Goal: Task Accomplishment & Management: Use online tool/utility

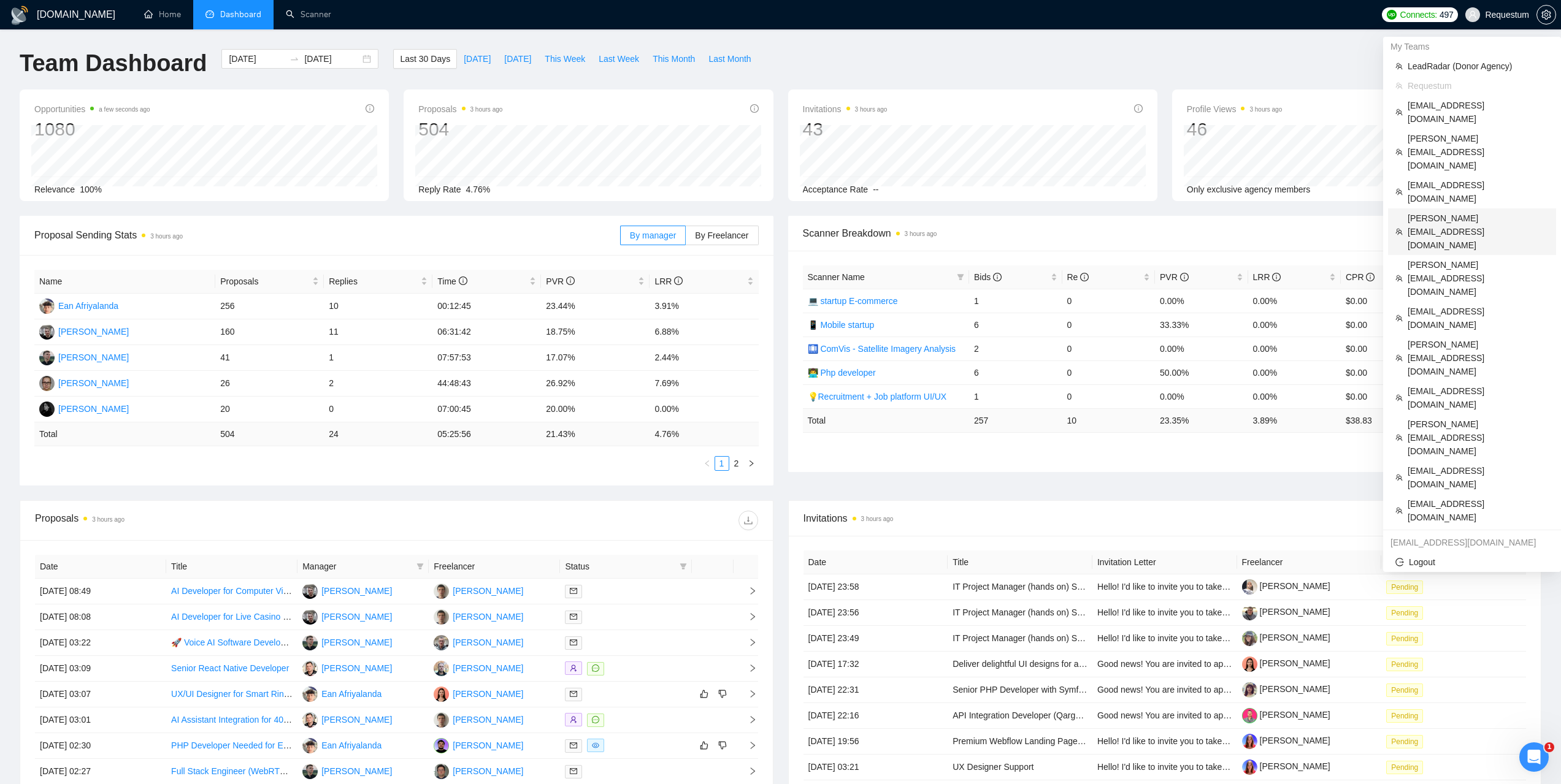
drag, startPoint x: 1432, startPoint y: 165, endPoint x: 820, endPoint y: 160, distance: 612.0
click at [1432, 211] on span "[PERSON_NAME][EMAIL_ADDRESS][DOMAIN_NAME]" at bounding box center [1478, 231] width 141 height 40
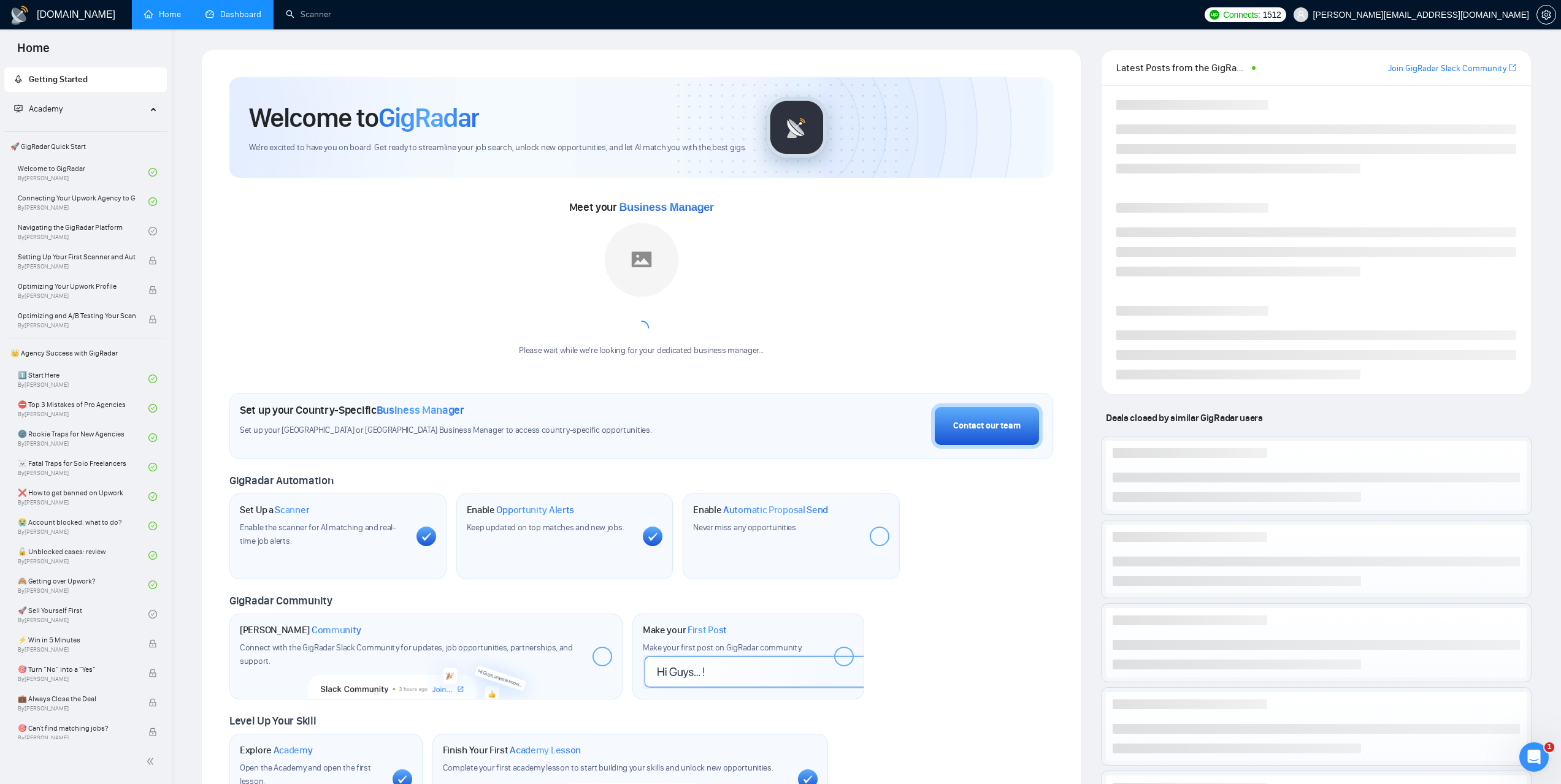
click at [253, 11] on link "Dashboard" at bounding box center [233, 14] width 56 height 11
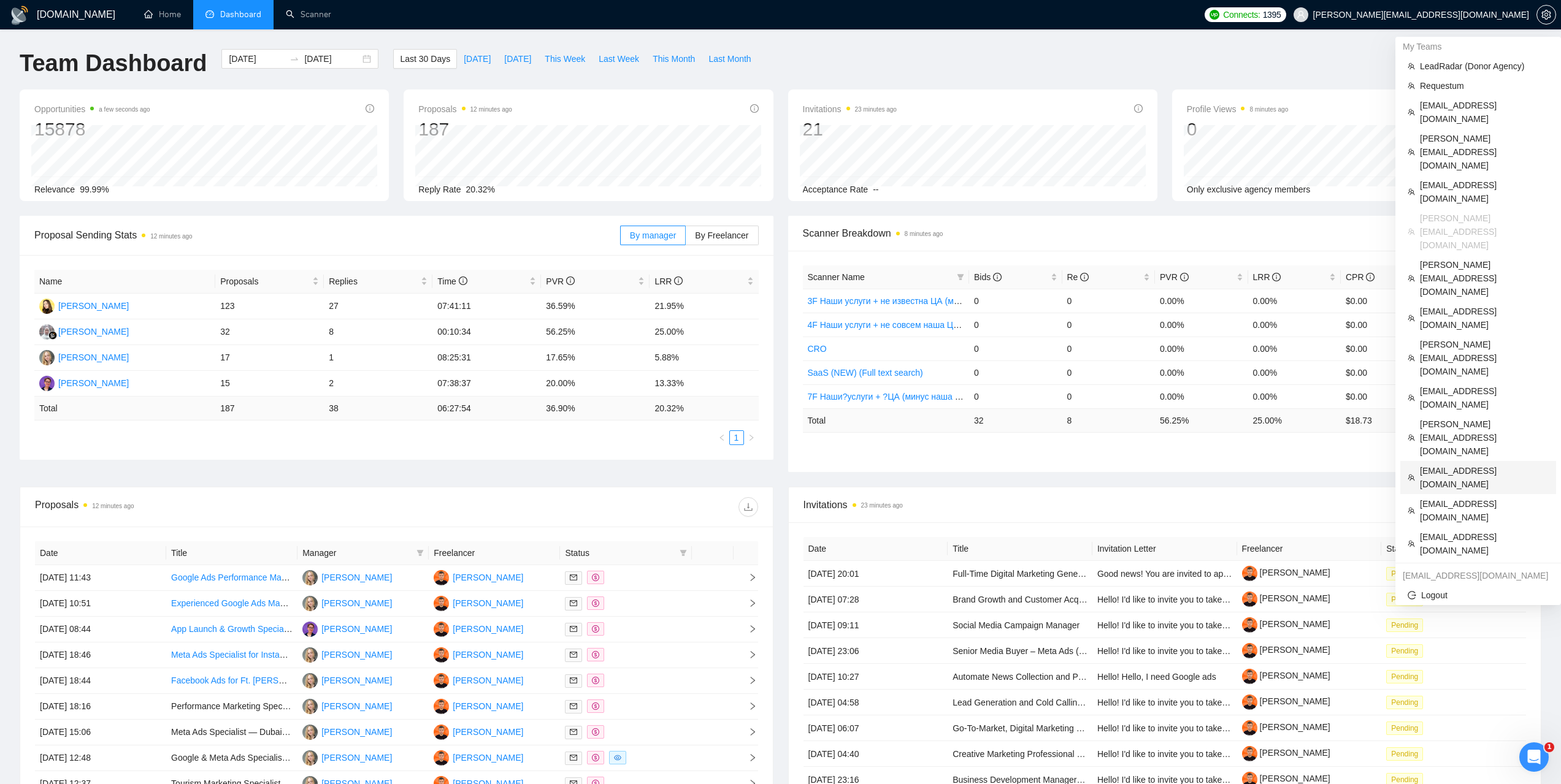
click at [1445, 464] on span "[EMAIL_ADDRESS][DOMAIN_NAME]" at bounding box center [1484, 477] width 128 height 27
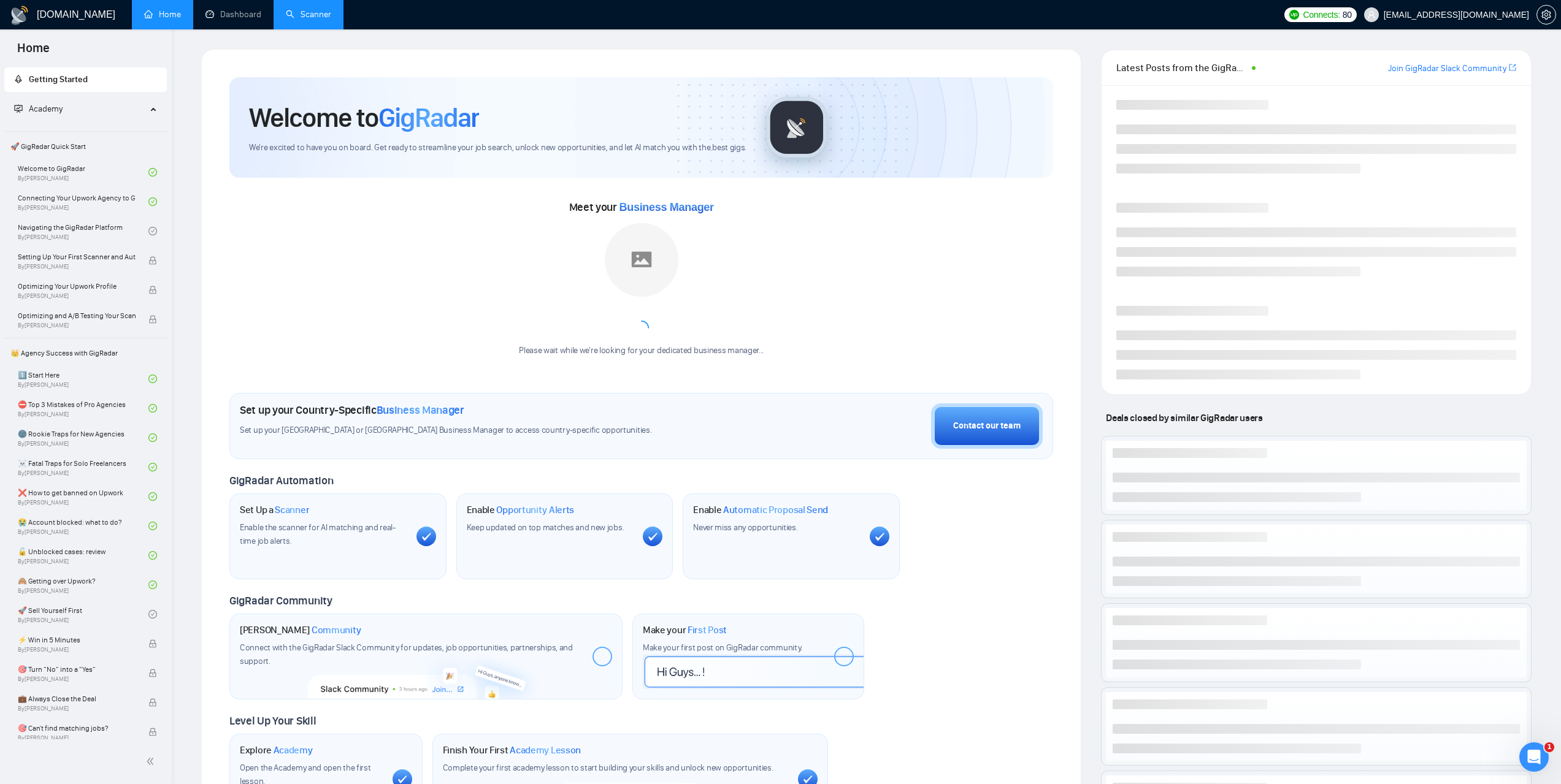
click at [322, 9] on link "Scanner" at bounding box center [309, 14] width 45 height 11
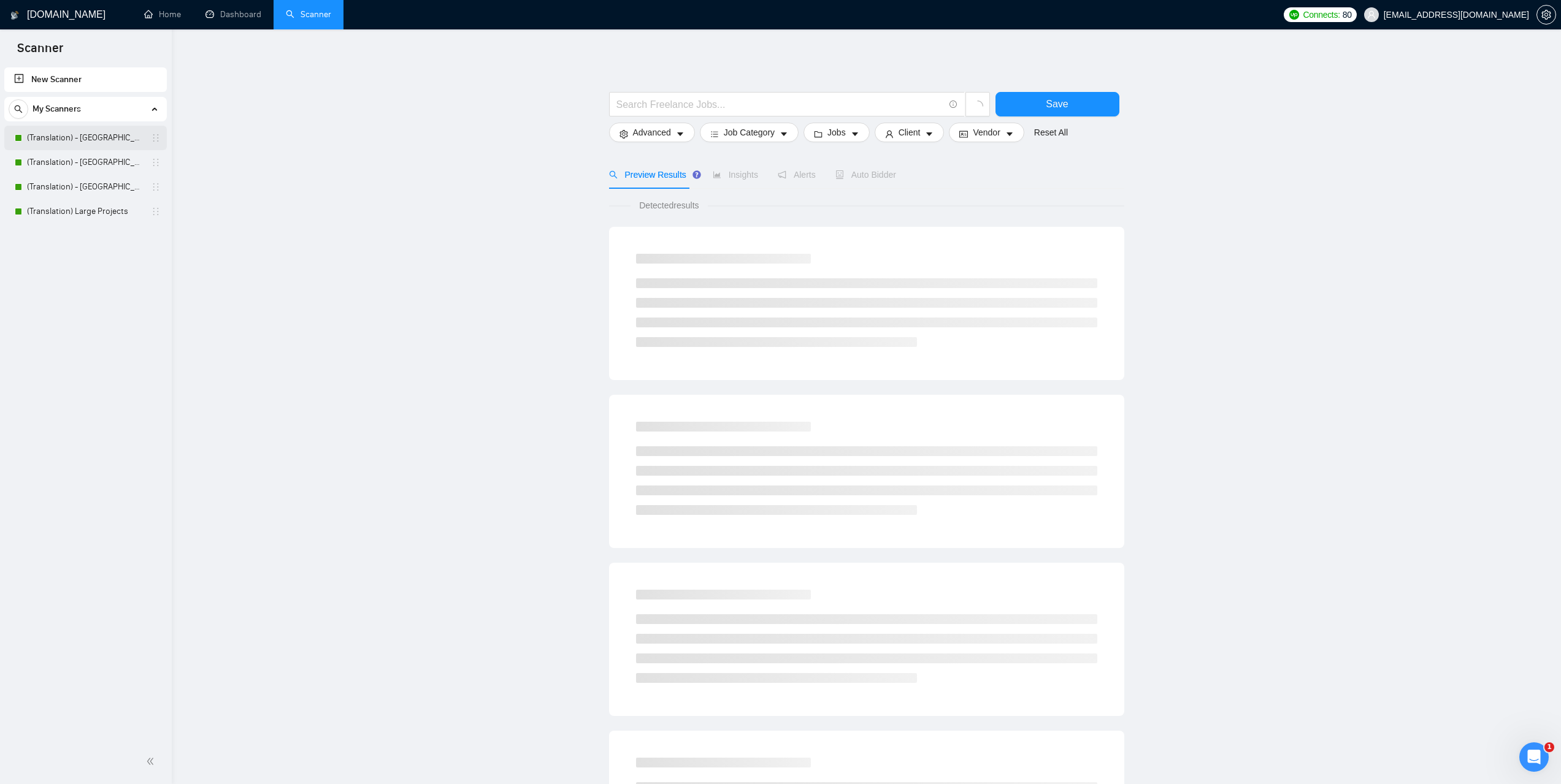
click at [70, 143] on link "(Translation) - [GEOGRAPHIC_DATA]" at bounding box center [85, 138] width 116 height 25
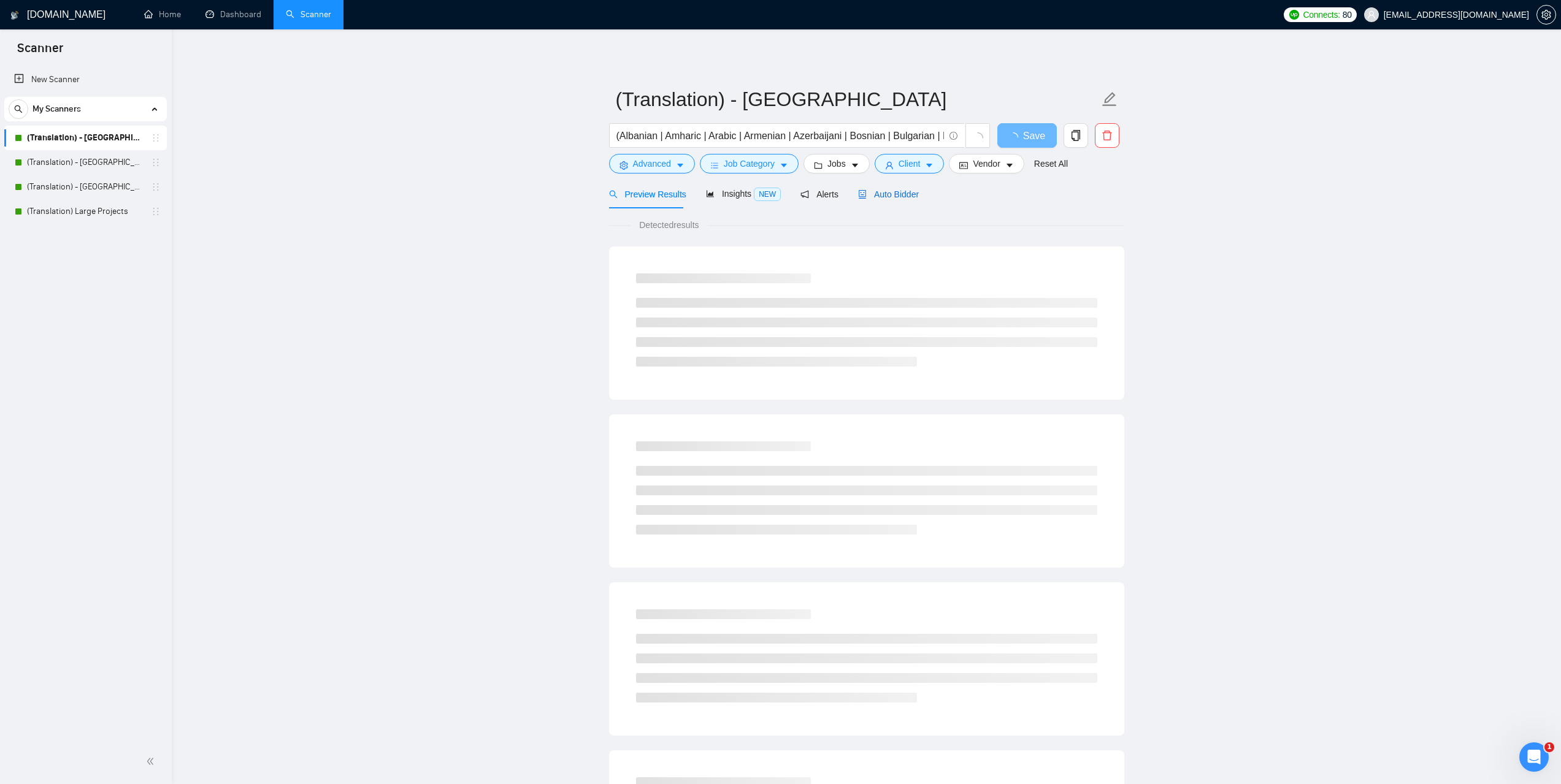
click at [879, 192] on span "Auto Bidder" at bounding box center [889, 194] width 61 height 10
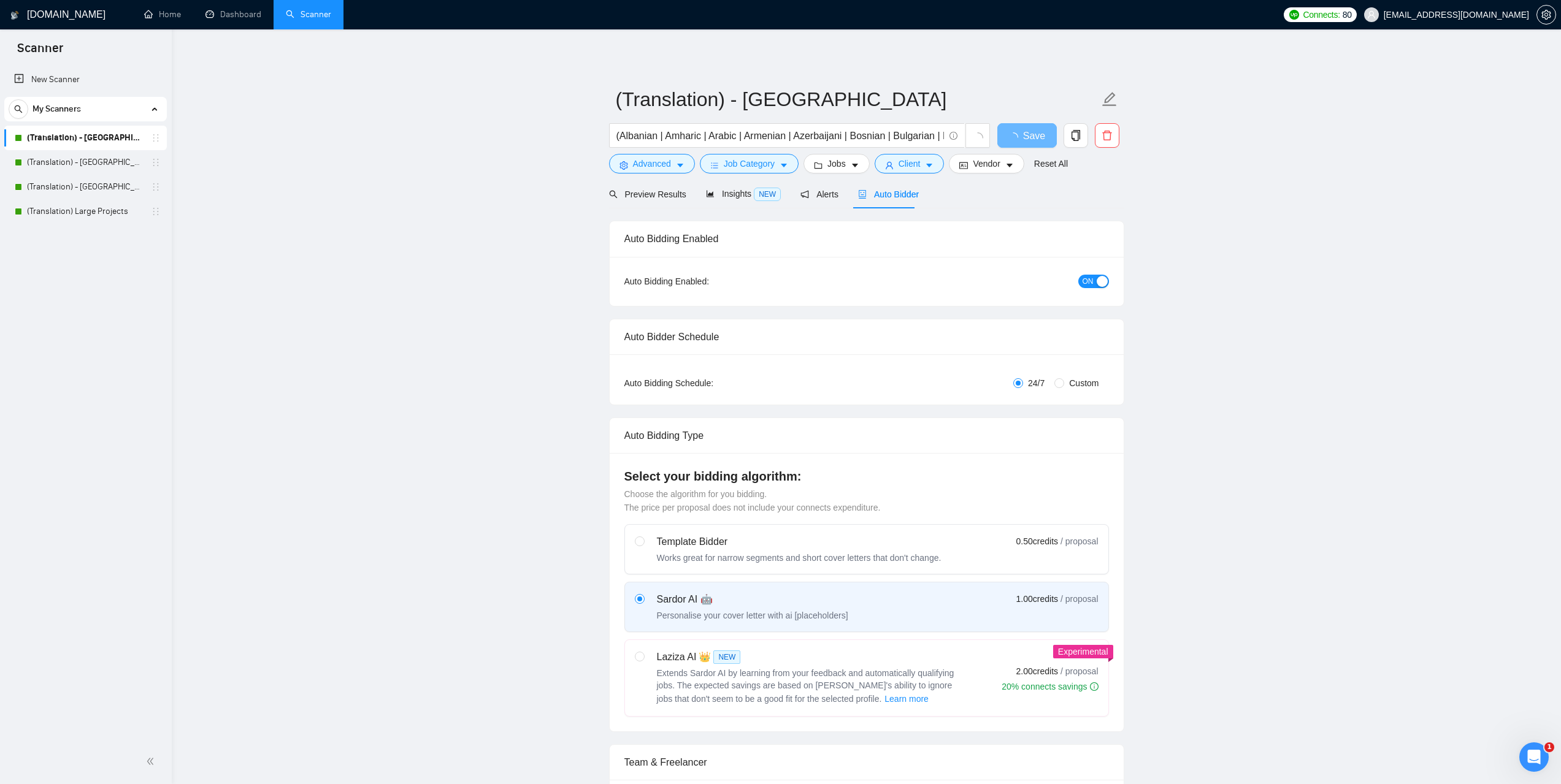
checkbox input "true"
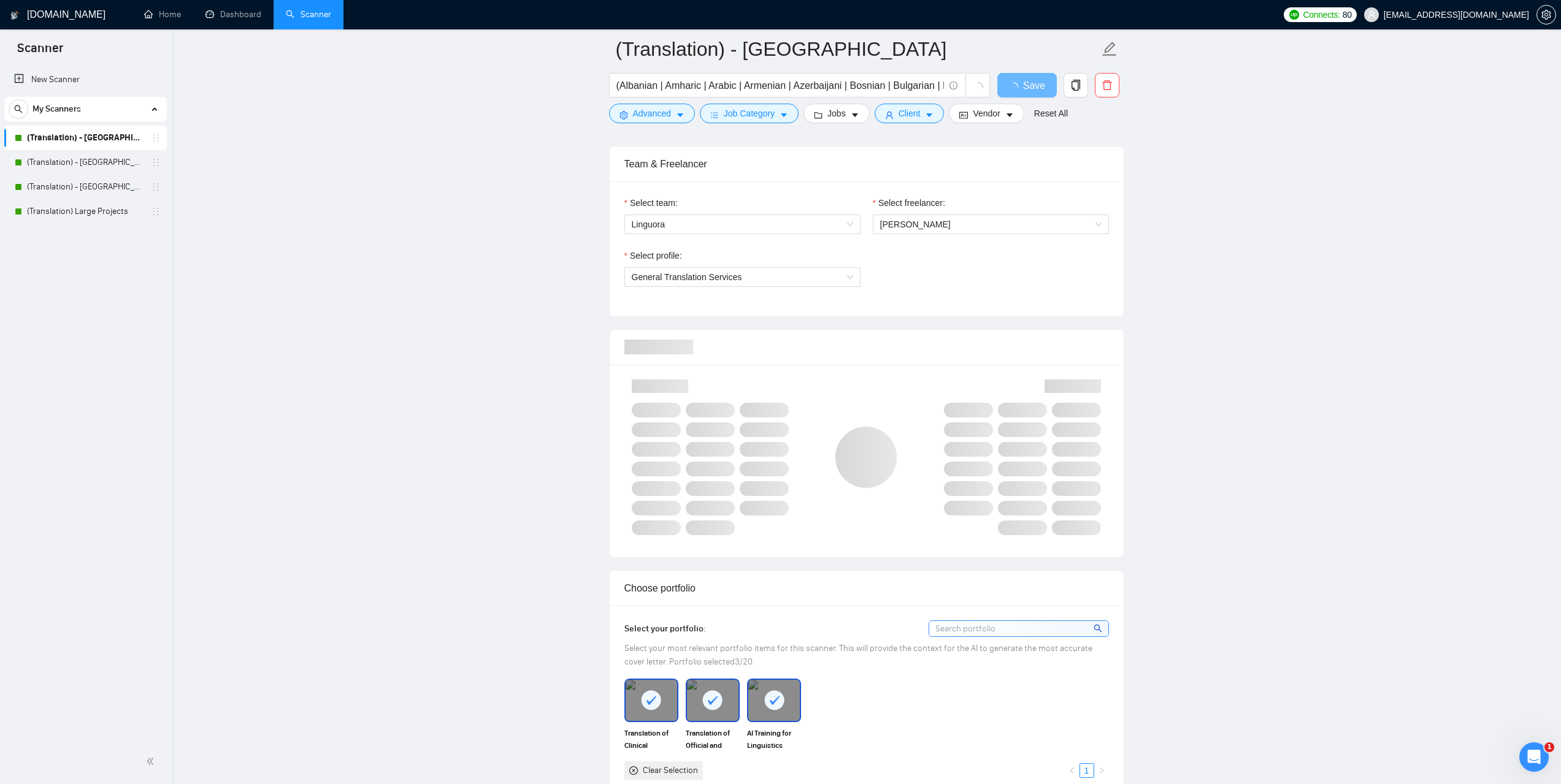
scroll to position [613, 0]
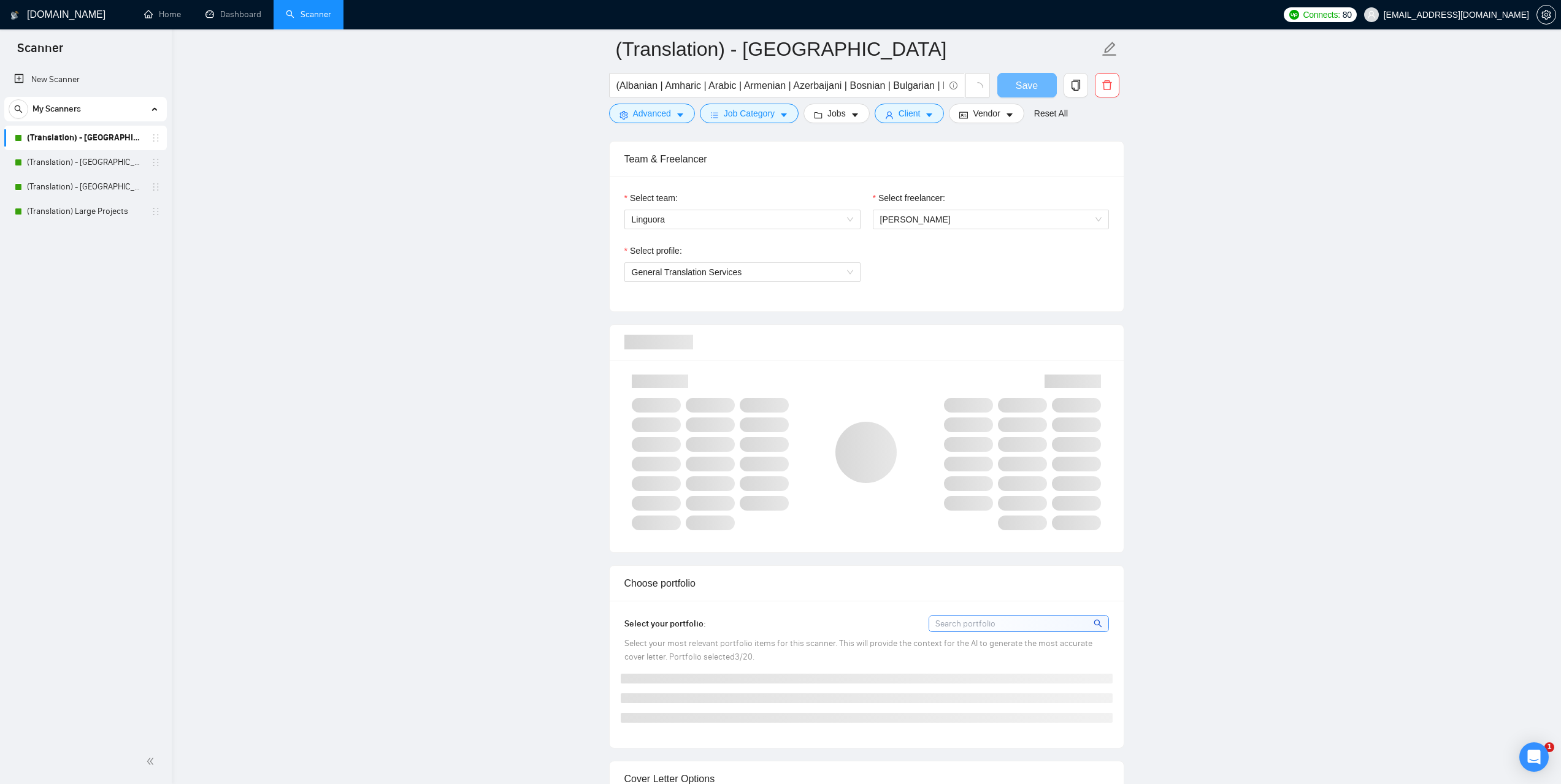
checkbox input "true"
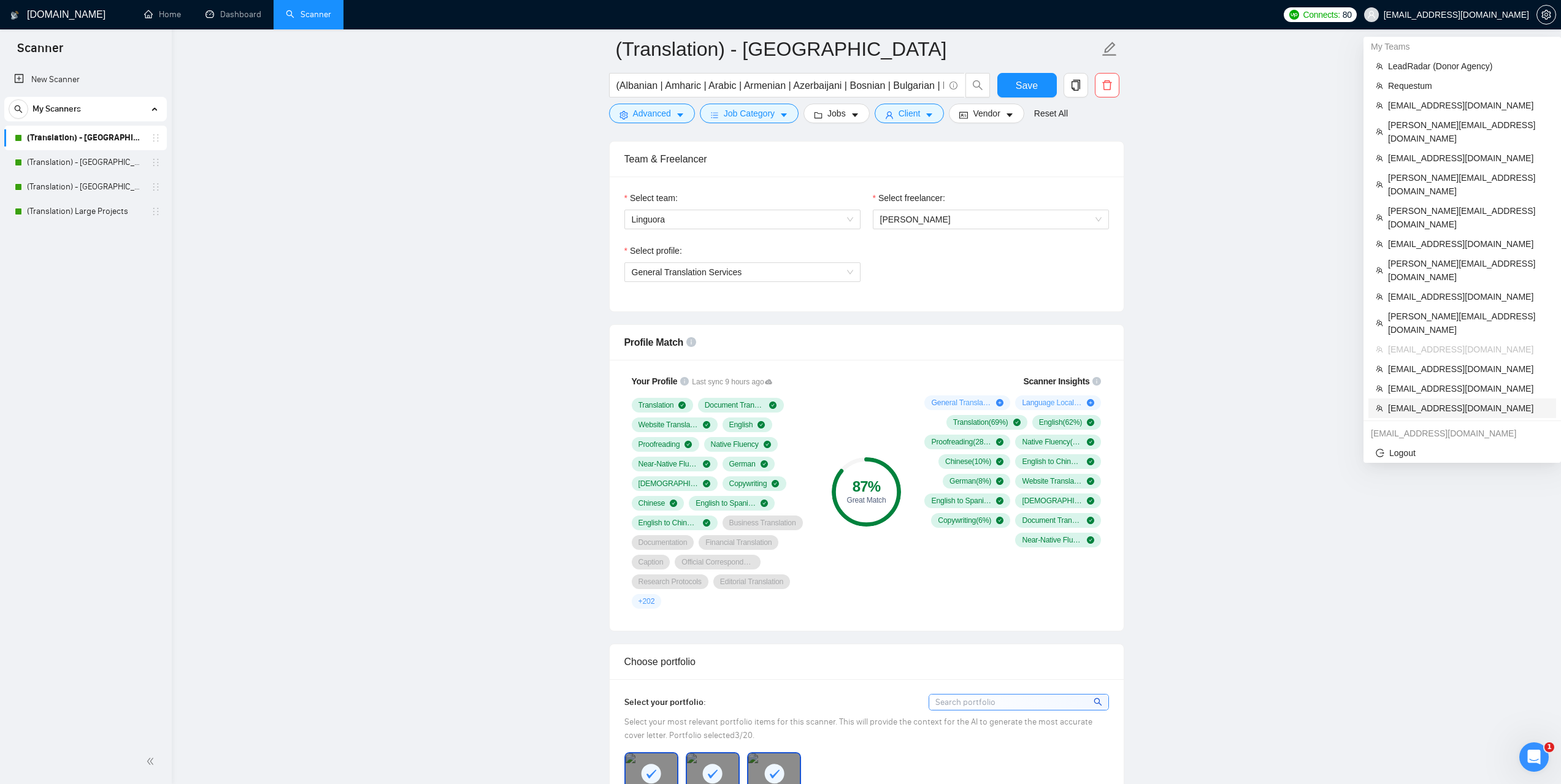
click at [1414, 402] on span "[EMAIL_ADDRESS][DOMAIN_NAME]" at bounding box center [1468, 408] width 160 height 13
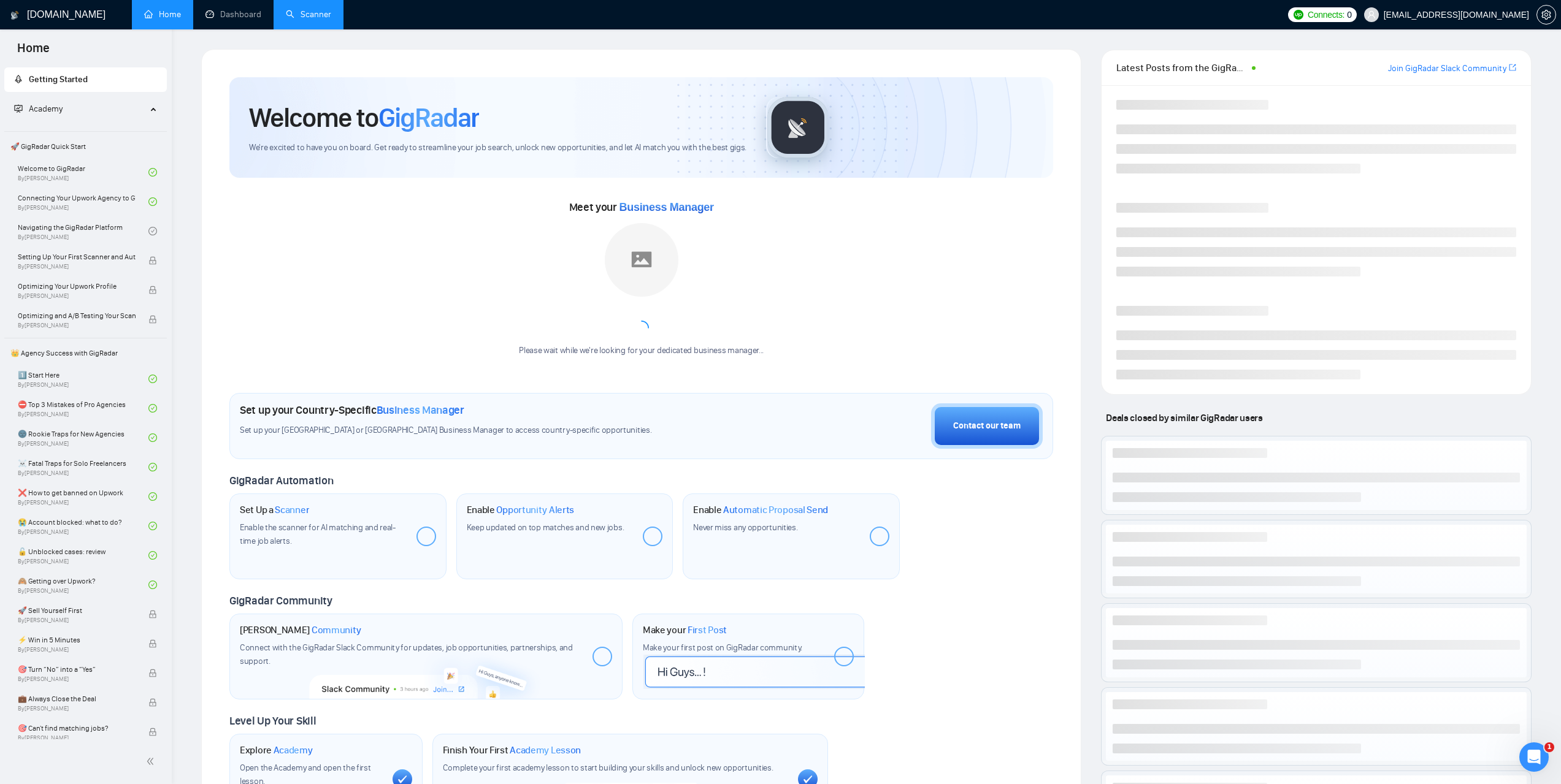
click at [332, 9] on link "Scanner" at bounding box center [309, 14] width 45 height 11
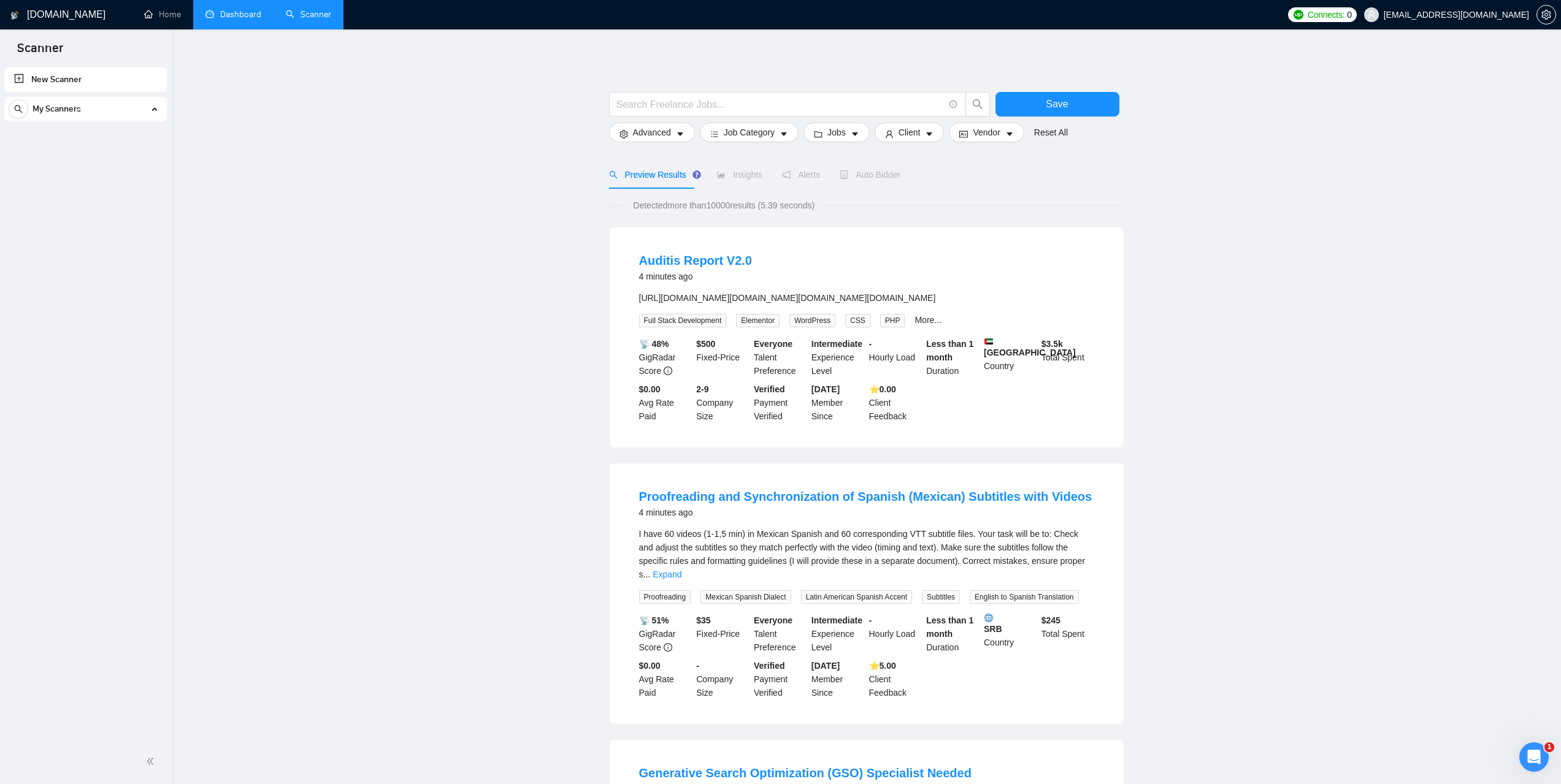
click at [242, 15] on link "Dashboard" at bounding box center [233, 14] width 56 height 11
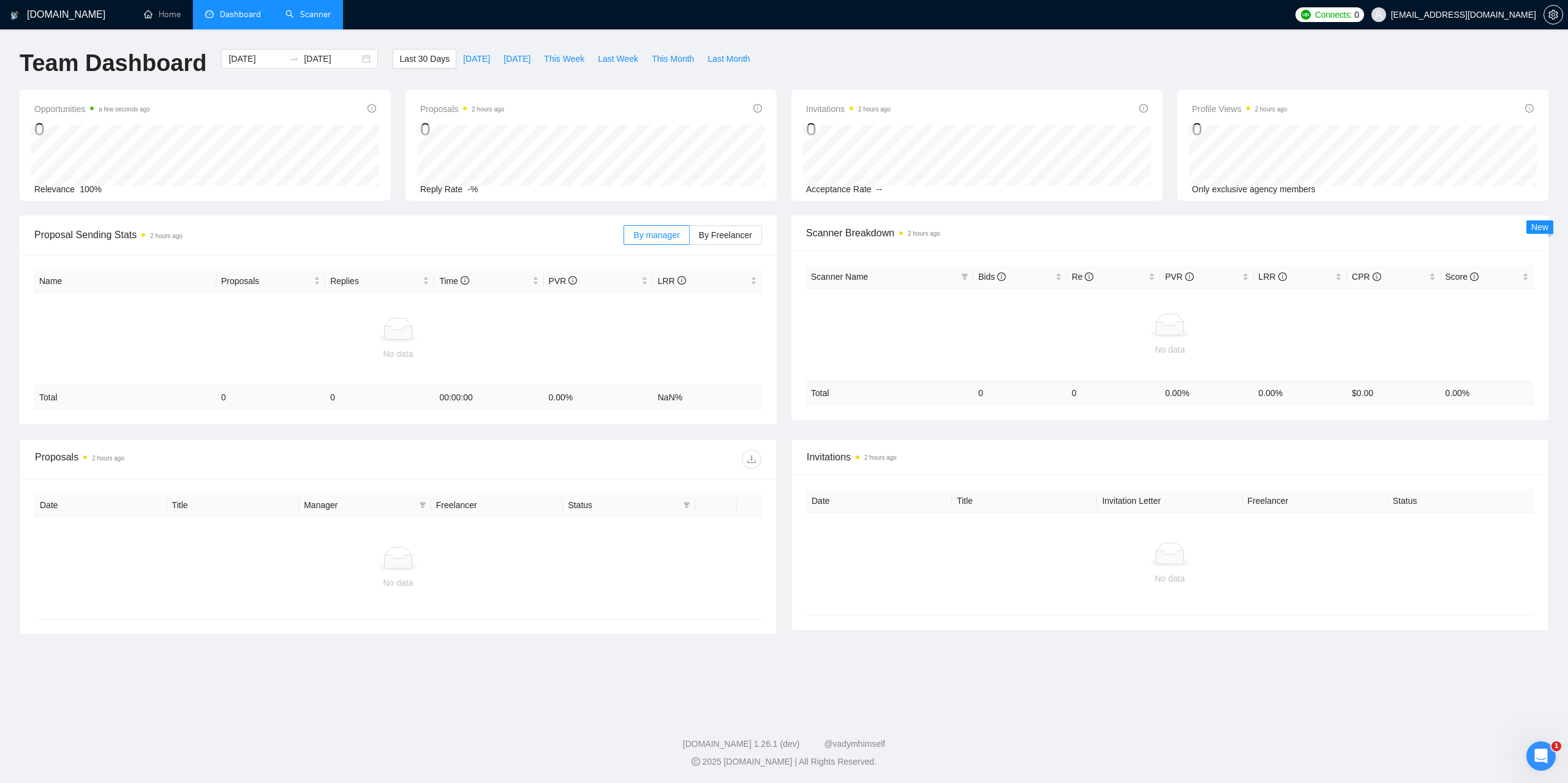
click at [326, 20] on link "Scanner" at bounding box center [308, 14] width 45 height 11
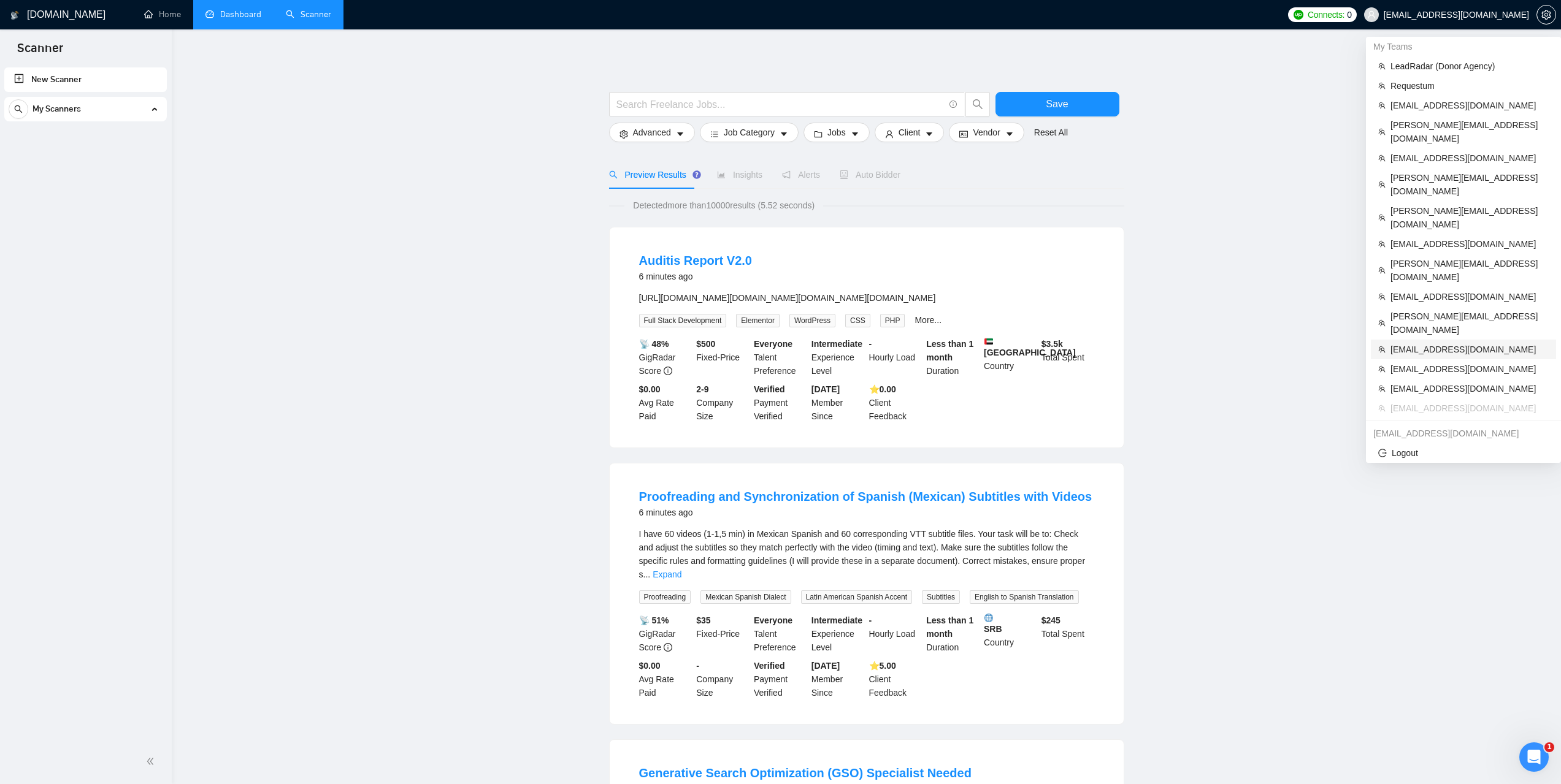
click at [1438, 343] on span "[EMAIL_ADDRESS][DOMAIN_NAME]" at bounding box center [1469, 349] width 158 height 13
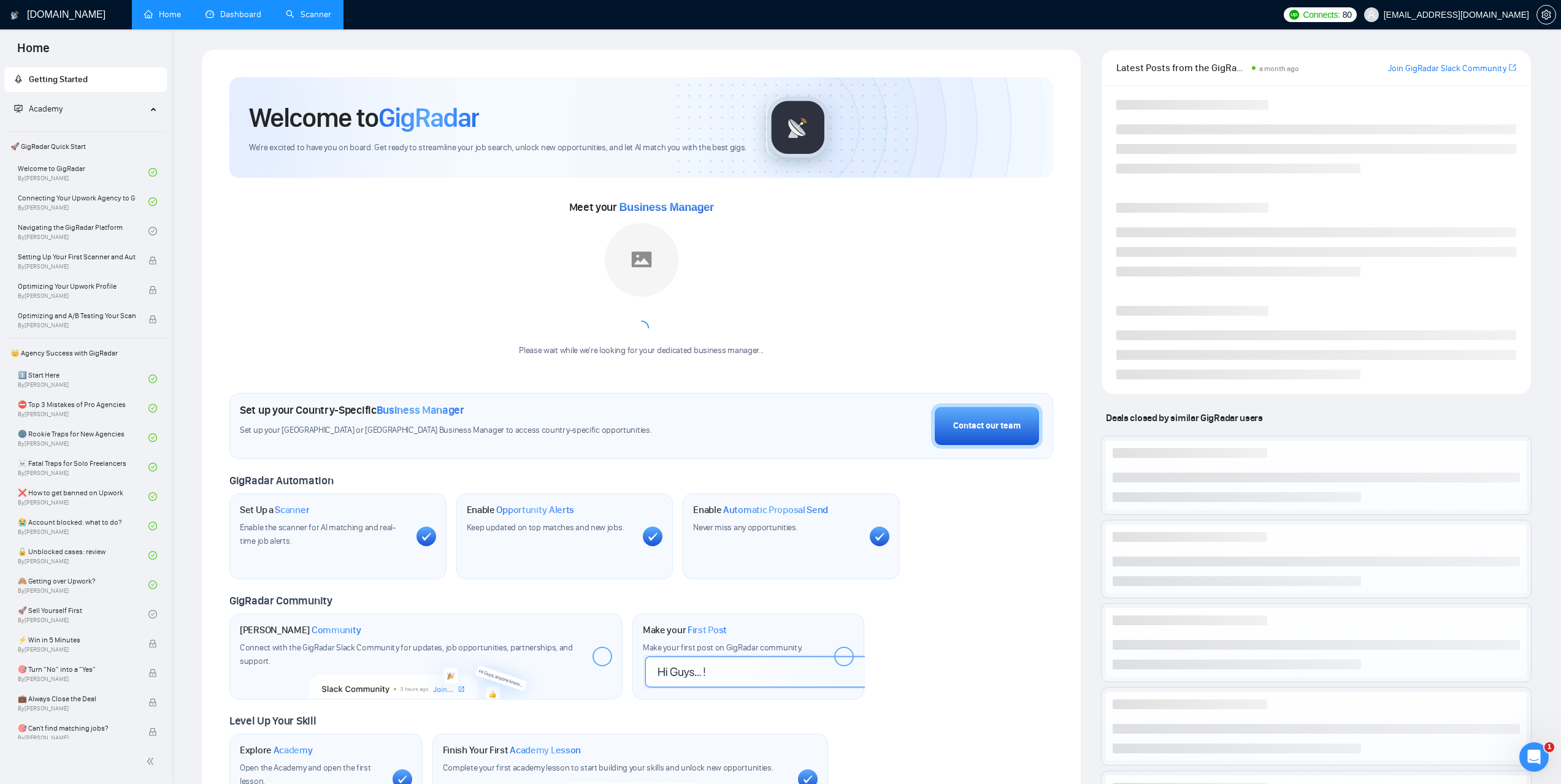
click at [302, 11] on link "Scanner" at bounding box center [309, 14] width 45 height 11
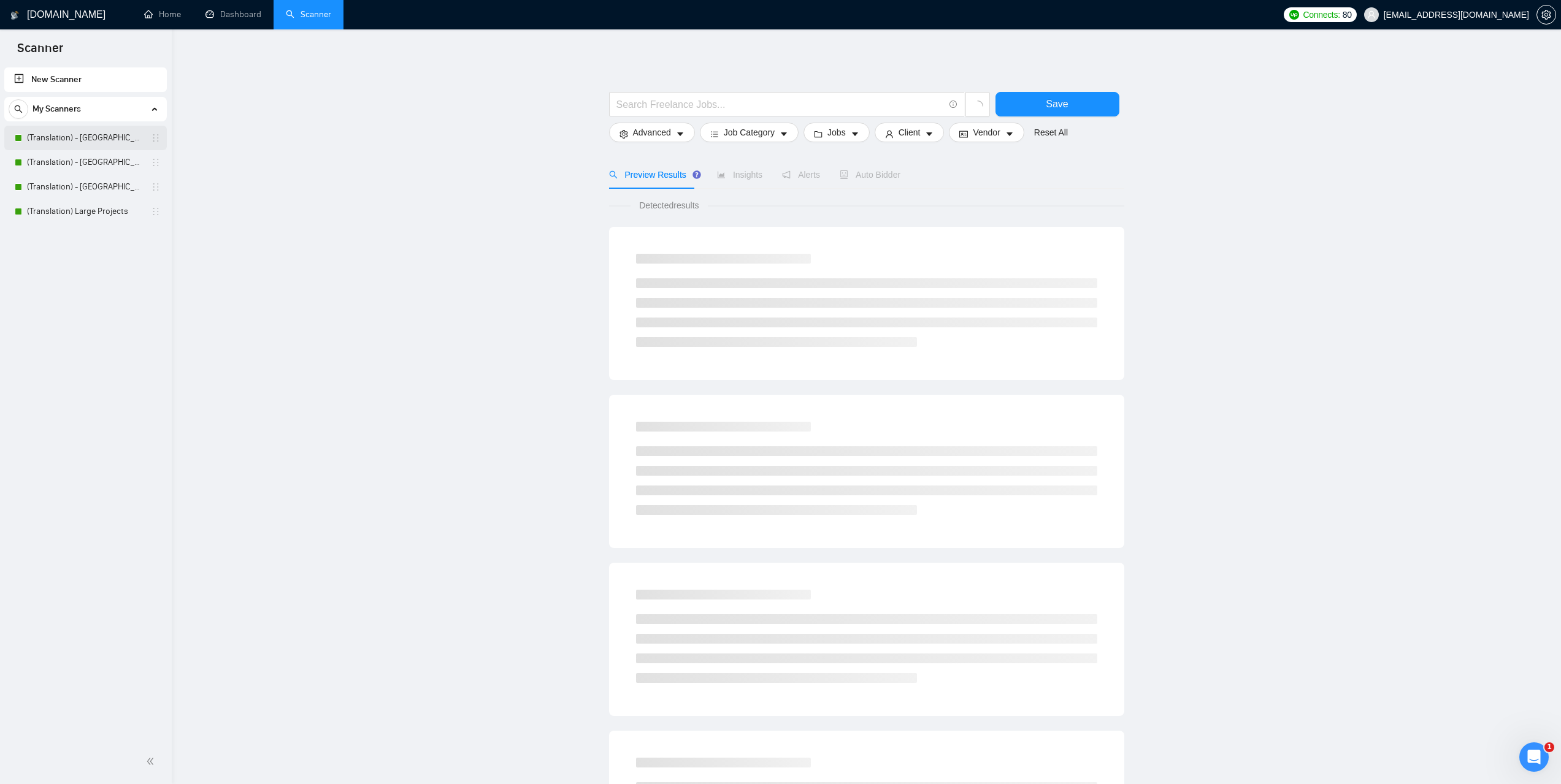
click at [62, 140] on link "(Translation) - [GEOGRAPHIC_DATA]" at bounding box center [85, 138] width 116 height 25
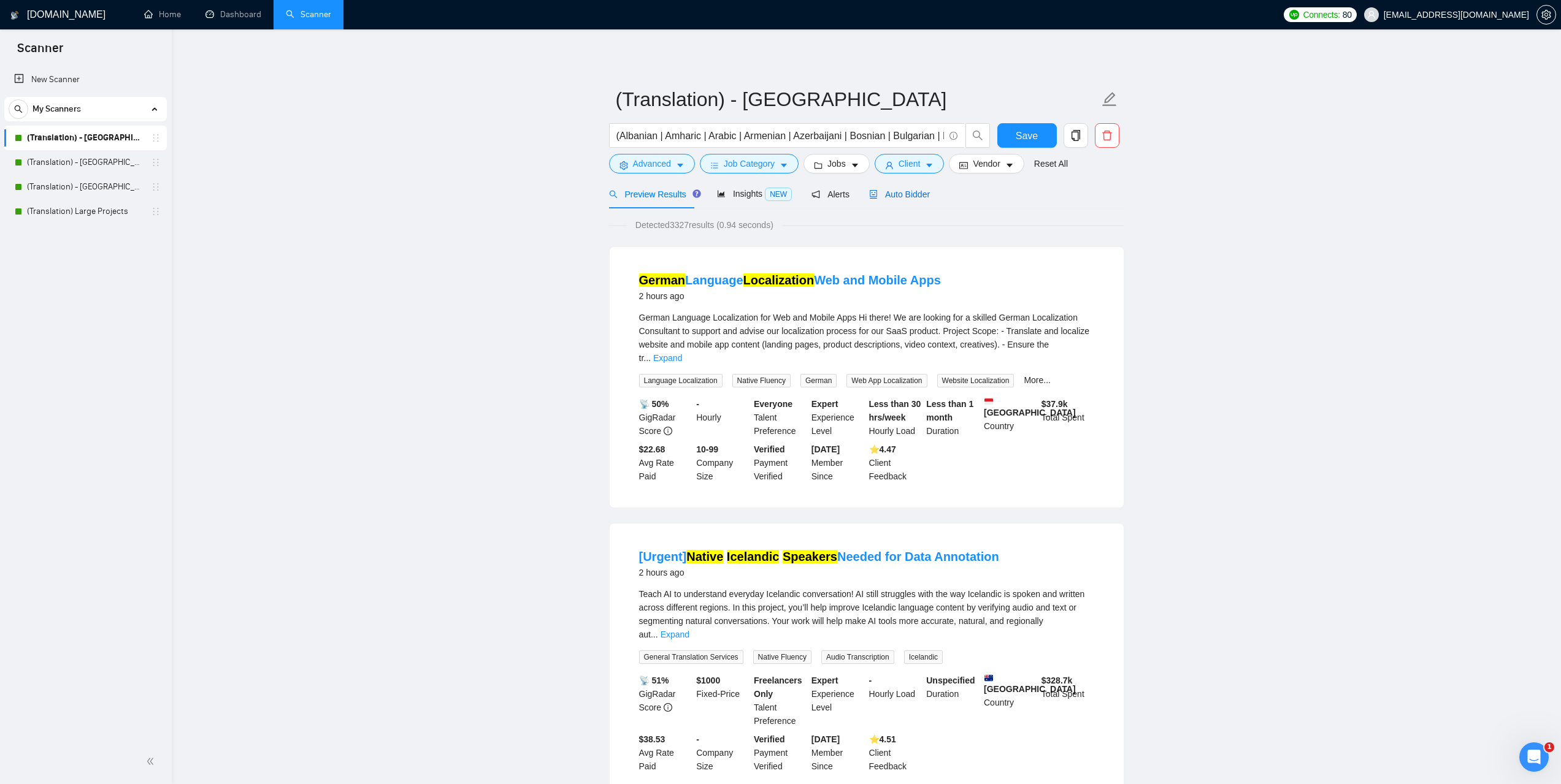
click at [902, 200] on div "Auto Bidder" at bounding box center [899, 194] width 61 height 13
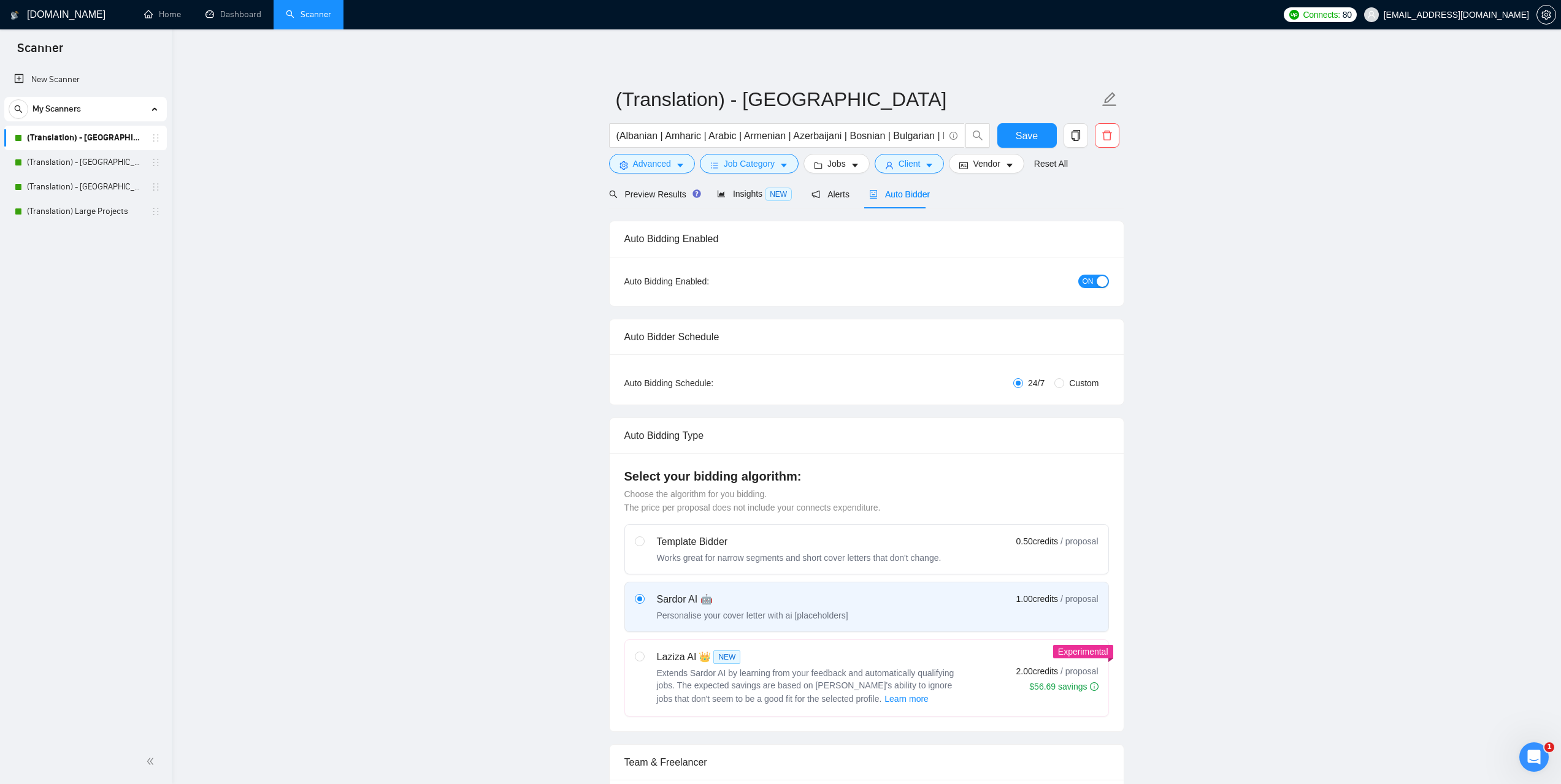
checkbox input "true"
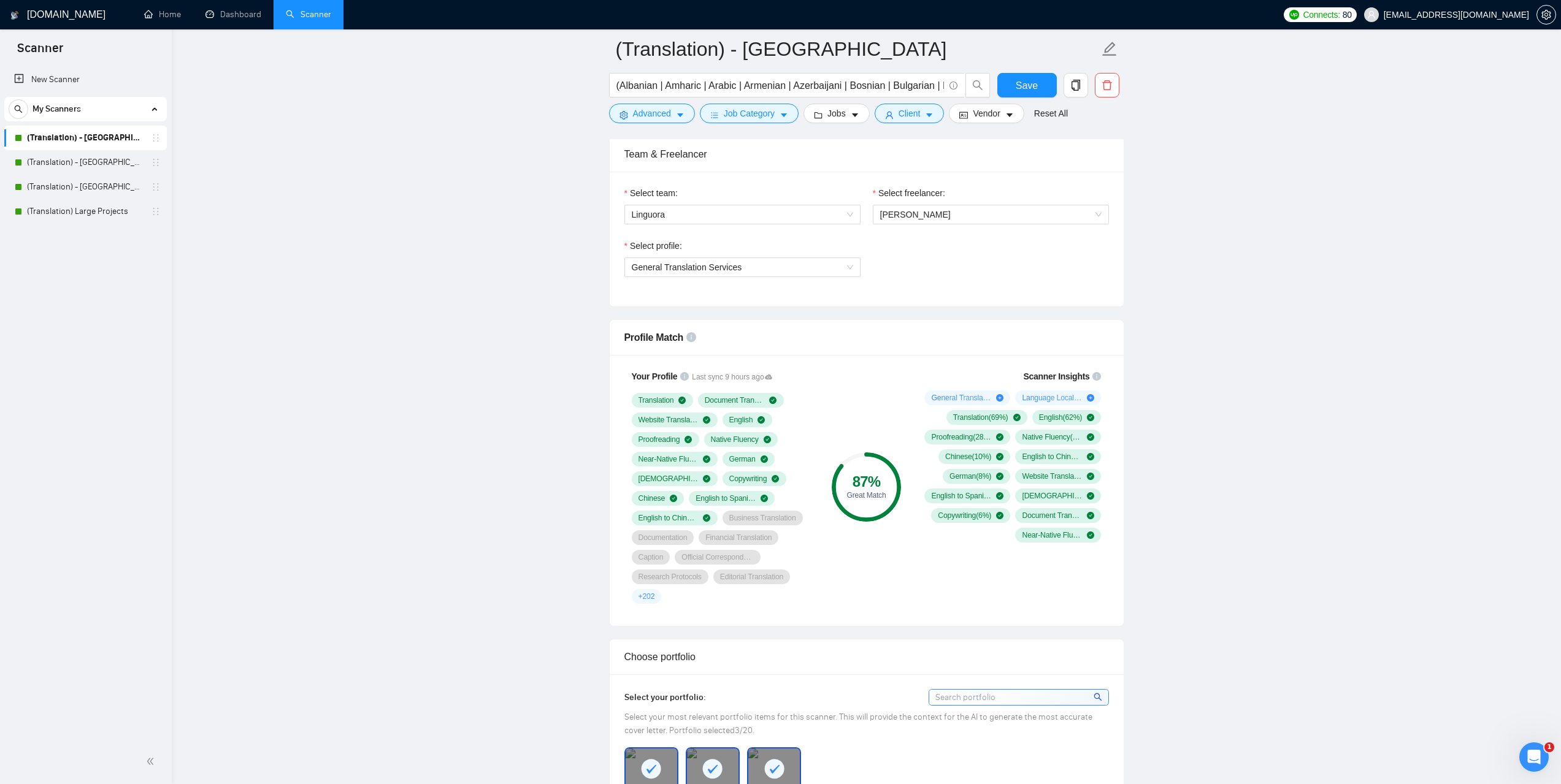
scroll to position [613, 0]
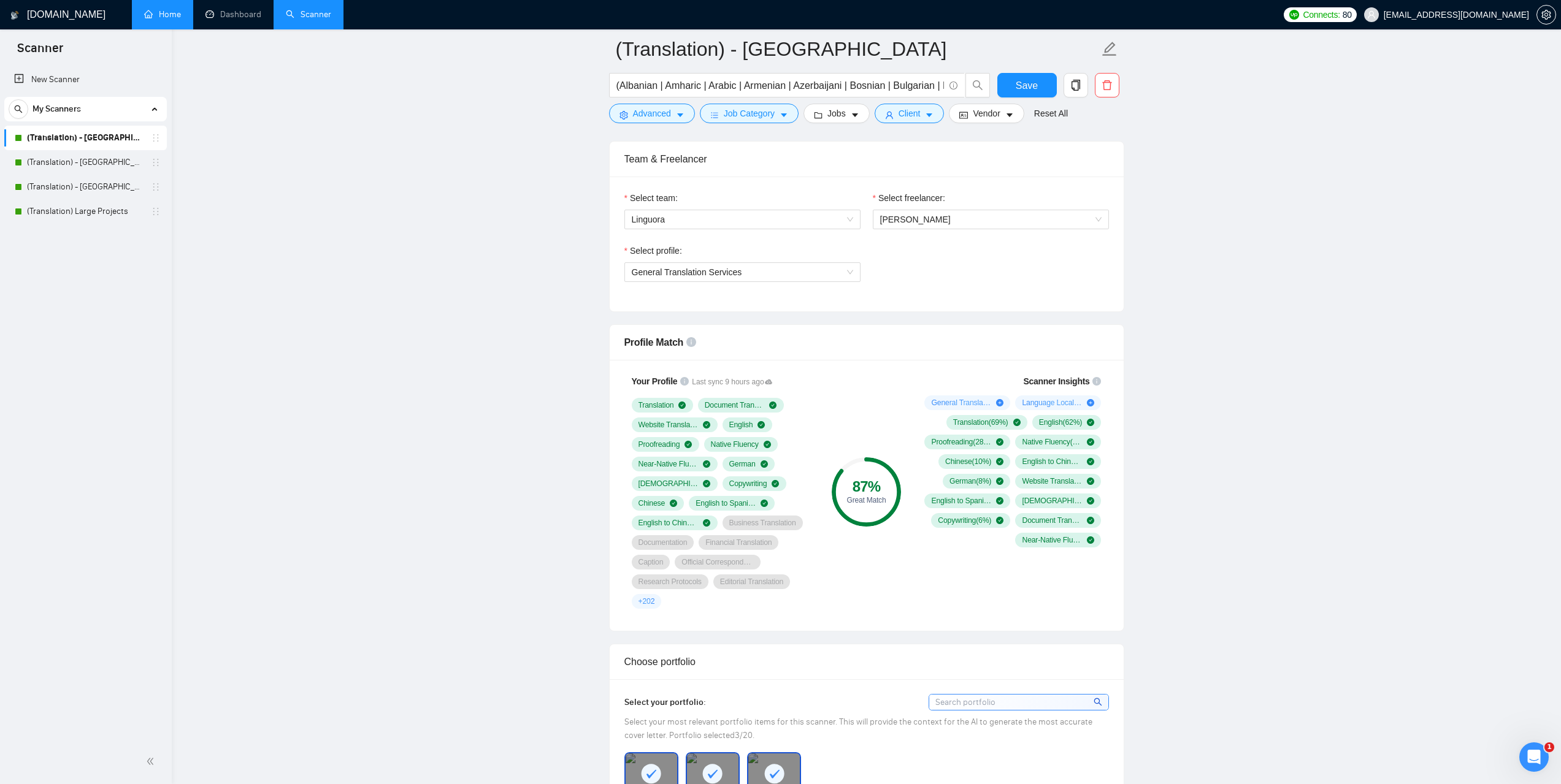
click at [172, 20] on link "Home" at bounding box center [163, 14] width 37 height 11
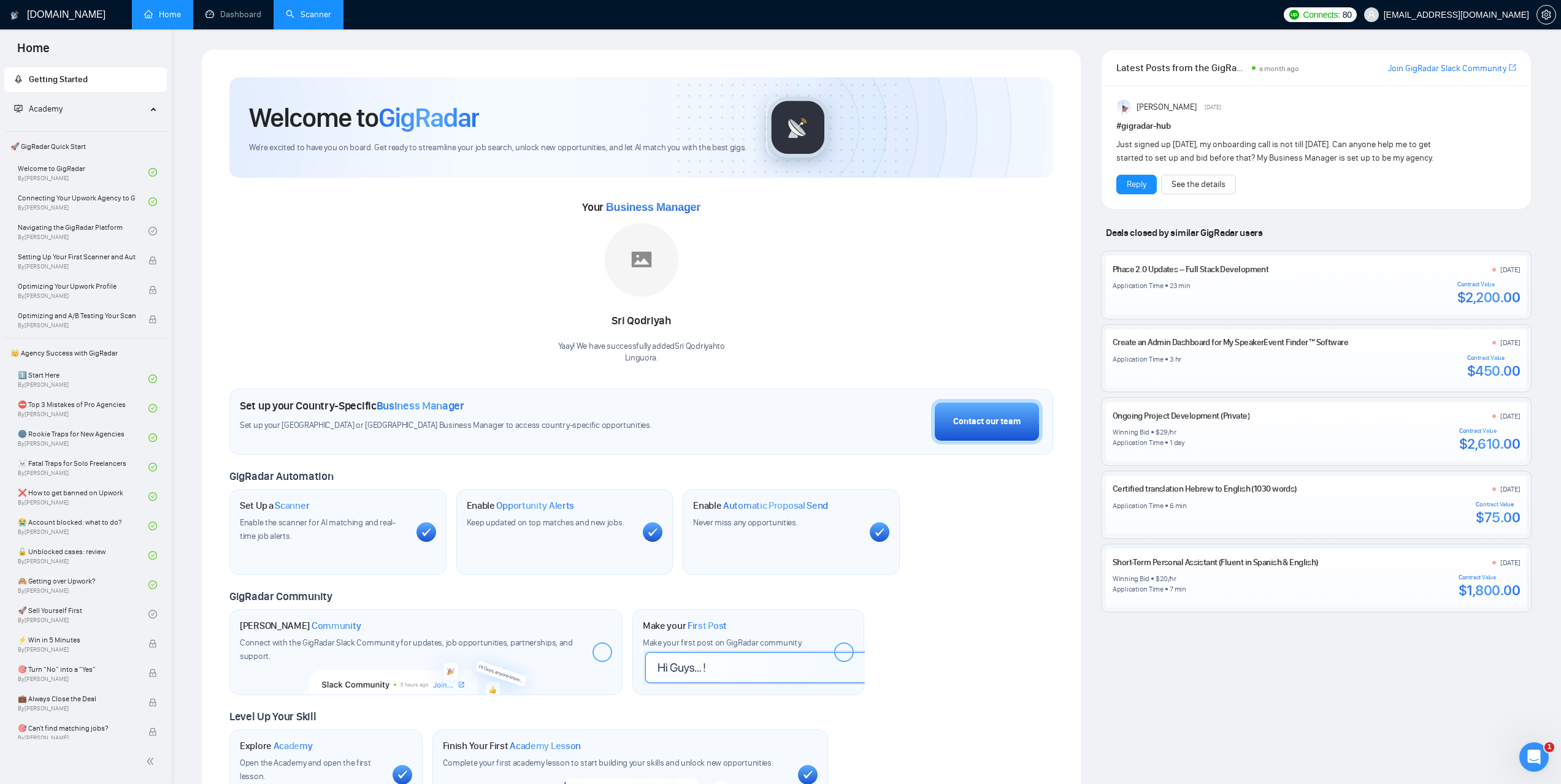
click at [305, 18] on link "Scanner" at bounding box center [309, 14] width 45 height 11
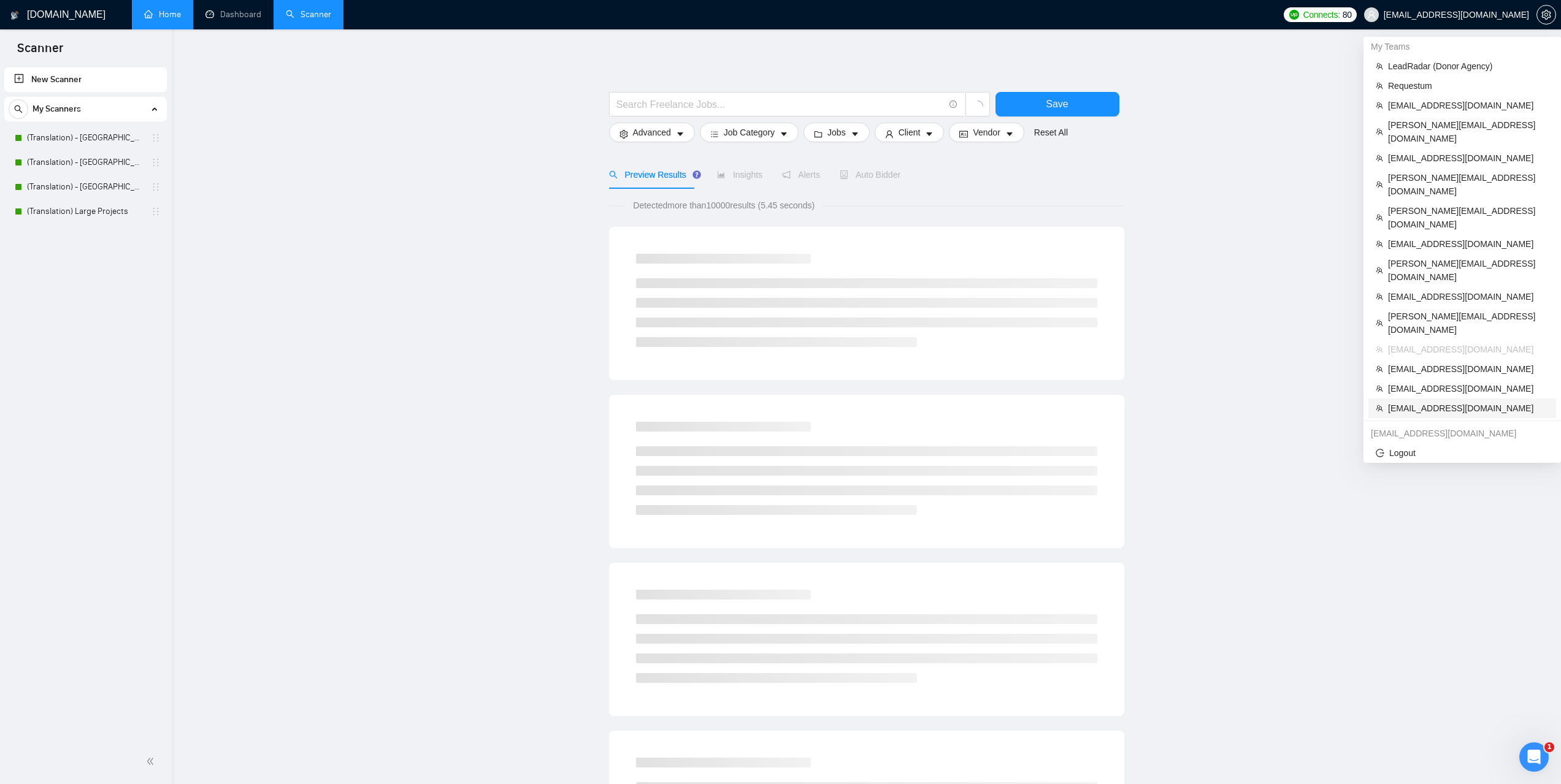
click at [1437, 402] on span "[EMAIL_ADDRESS][DOMAIN_NAME]" at bounding box center [1468, 408] width 160 height 13
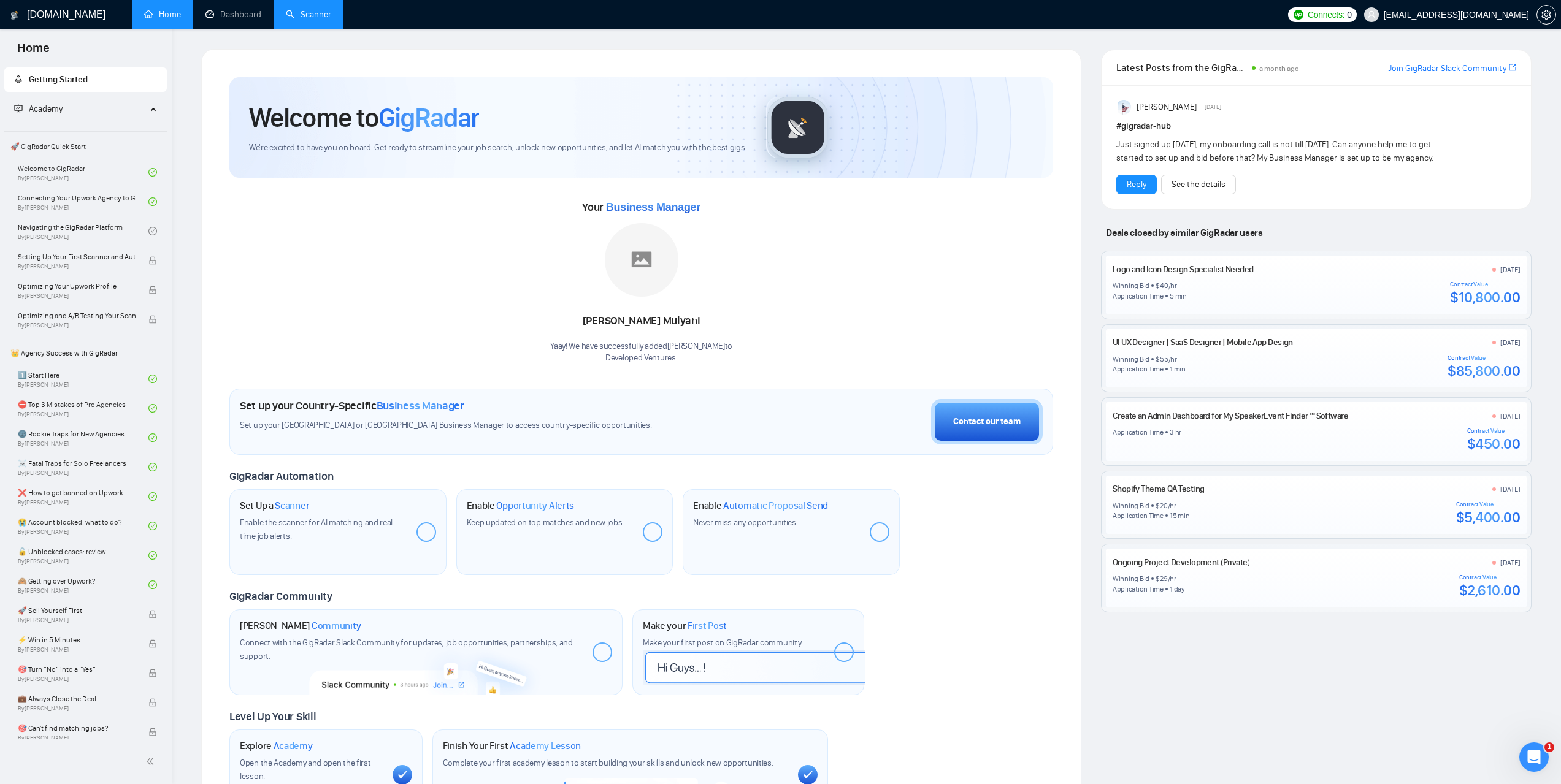
click at [325, 13] on link "Scanner" at bounding box center [309, 14] width 45 height 11
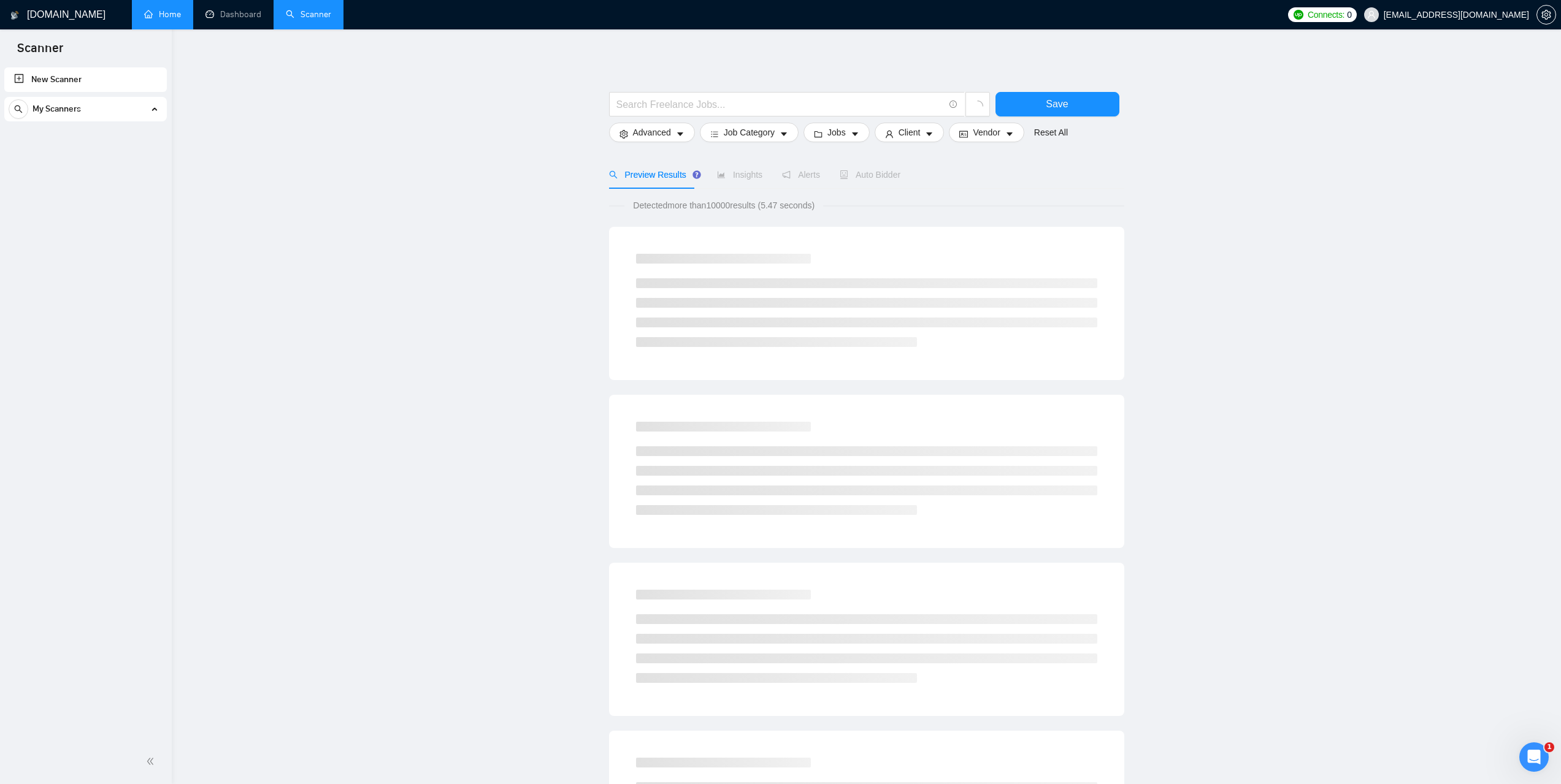
click at [155, 16] on link "Home" at bounding box center [163, 14] width 37 height 11
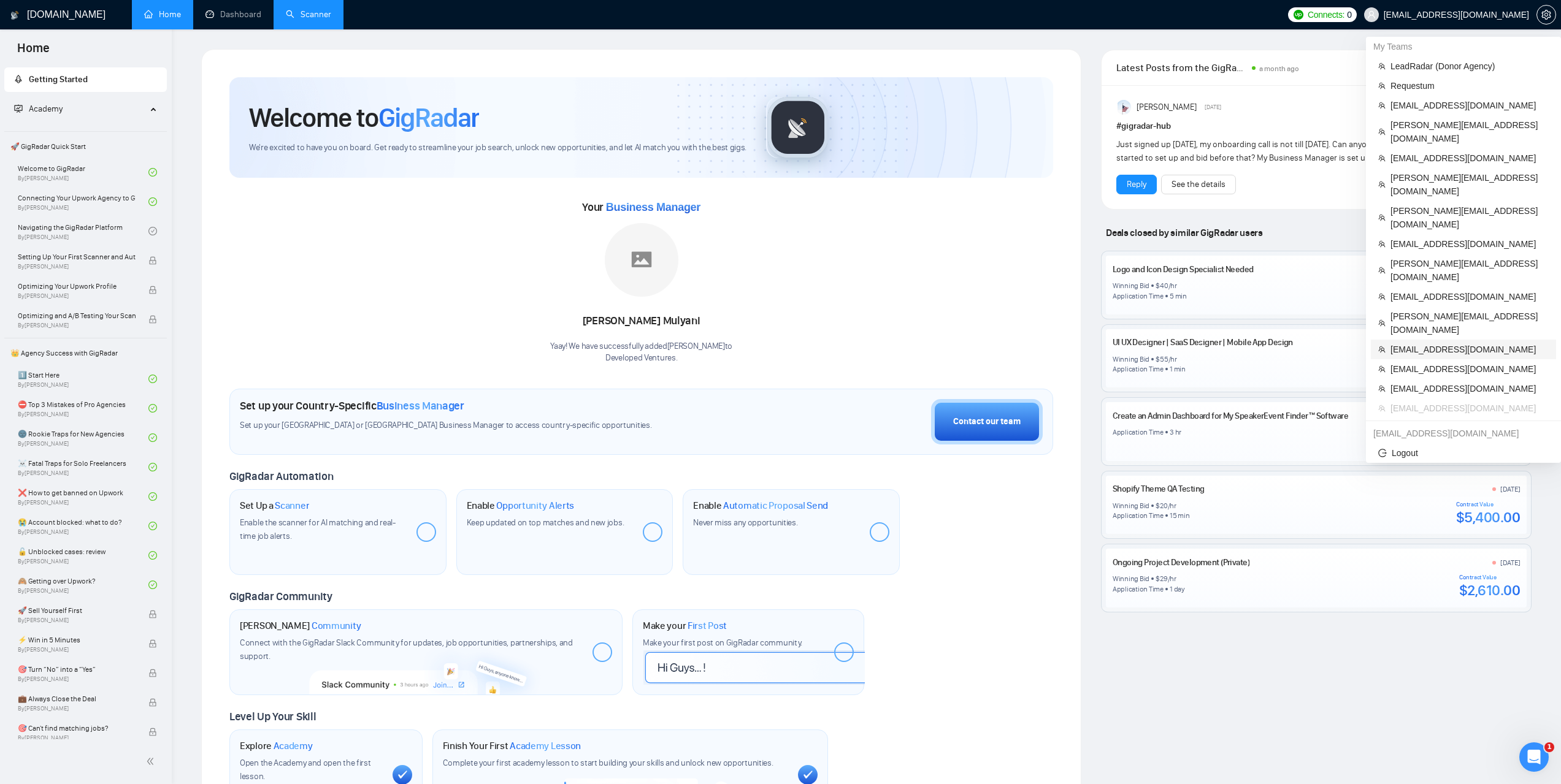
click at [1409, 343] on span "[EMAIL_ADDRESS][DOMAIN_NAME]" at bounding box center [1469, 349] width 158 height 13
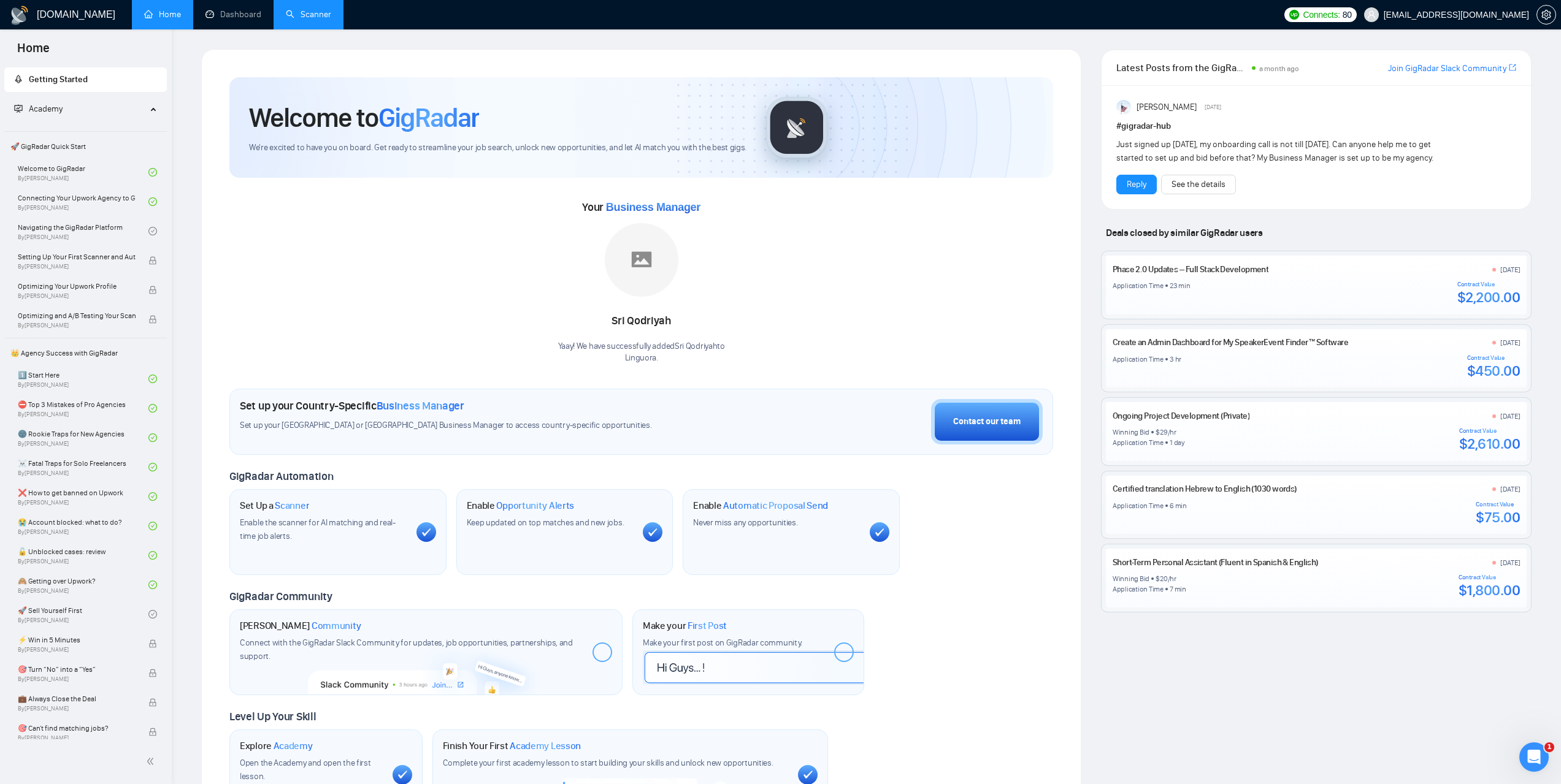
click at [332, 20] on link "Scanner" at bounding box center [309, 14] width 45 height 11
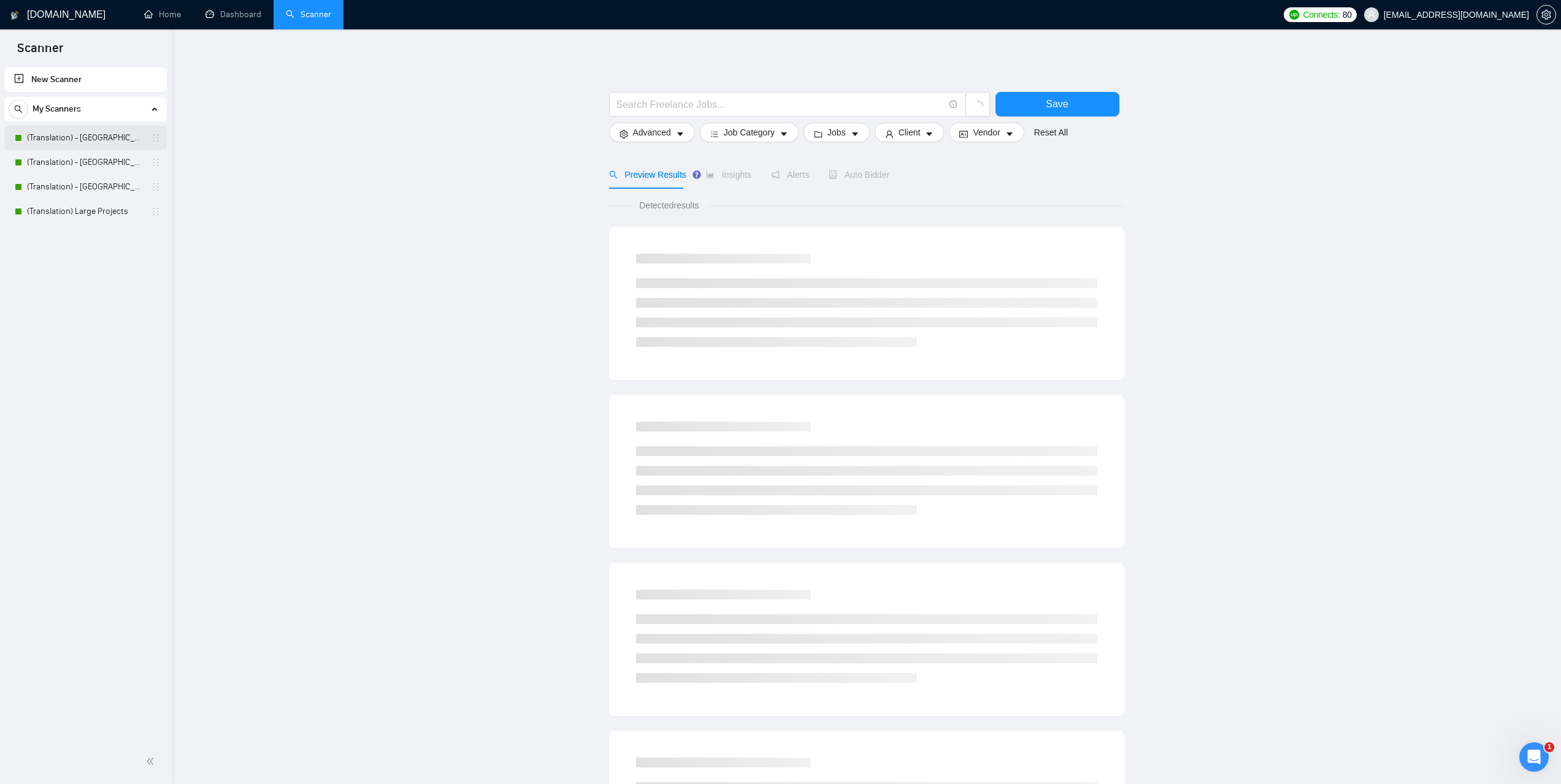
click at [64, 142] on link "(Translation) - [GEOGRAPHIC_DATA]" at bounding box center [85, 138] width 116 height 25
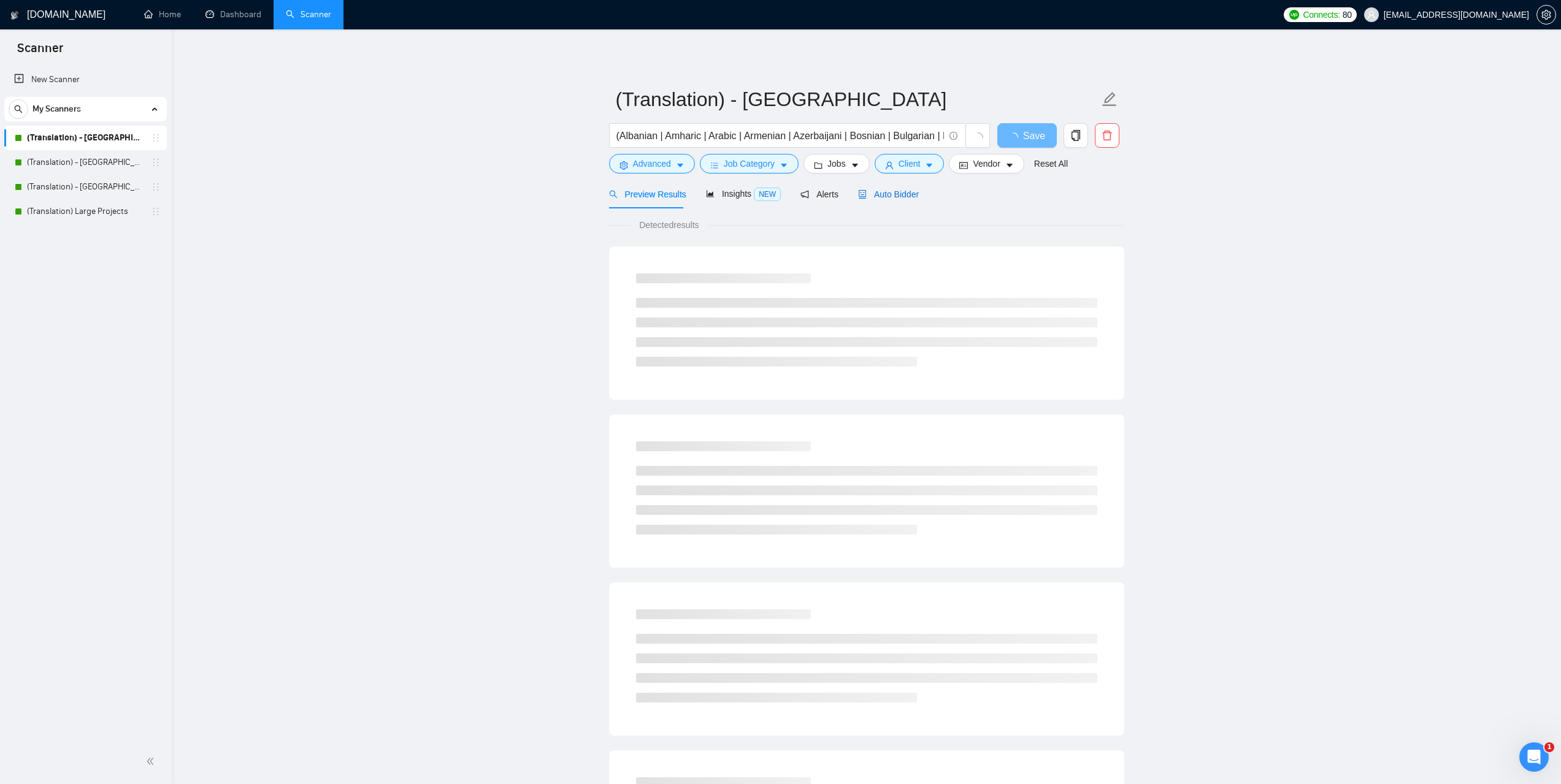
click at [894, 196] on span "Auto Bidder" at bounding box center [889, 194] width 61 height 10
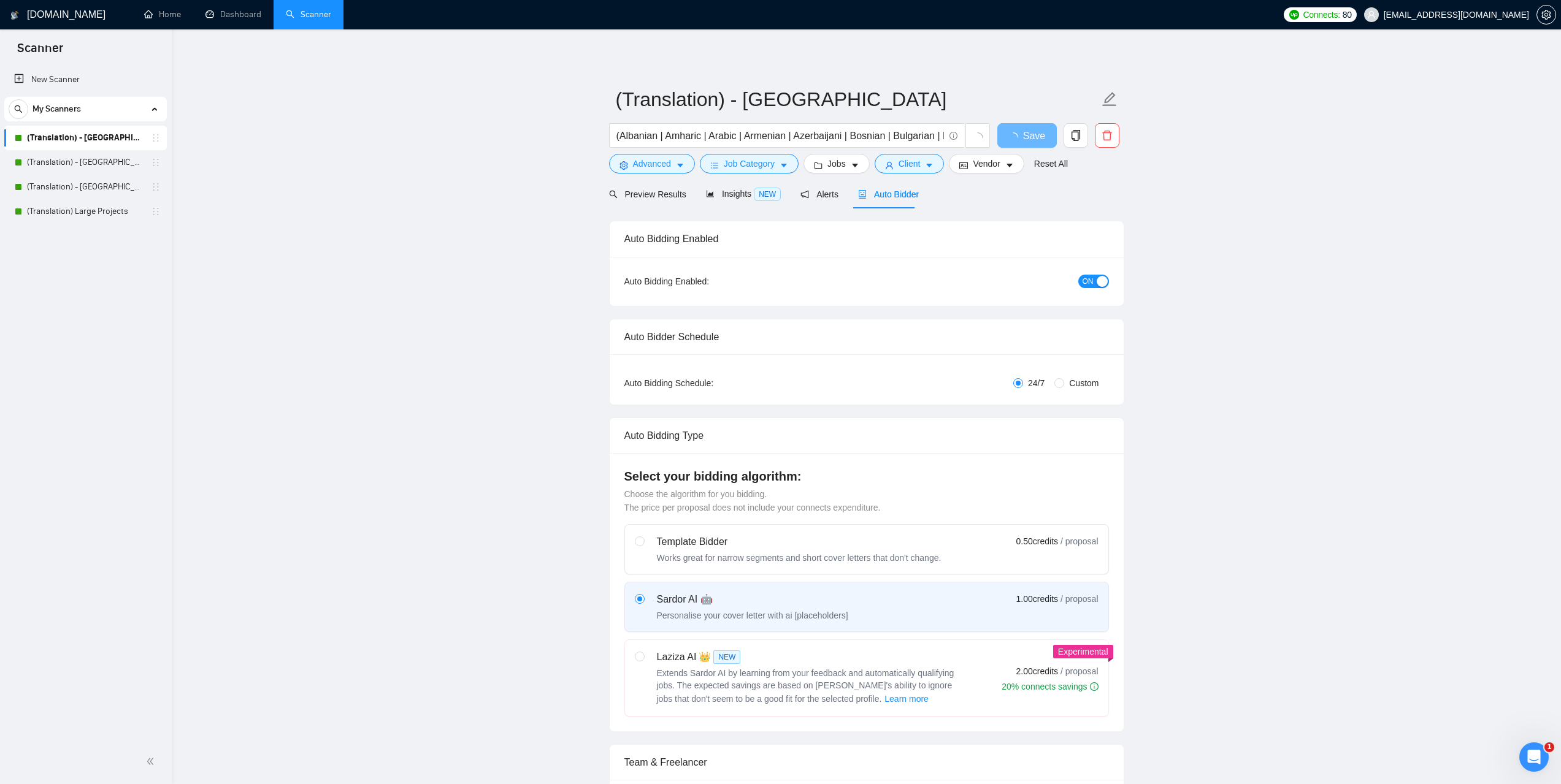
checkbox input "true"
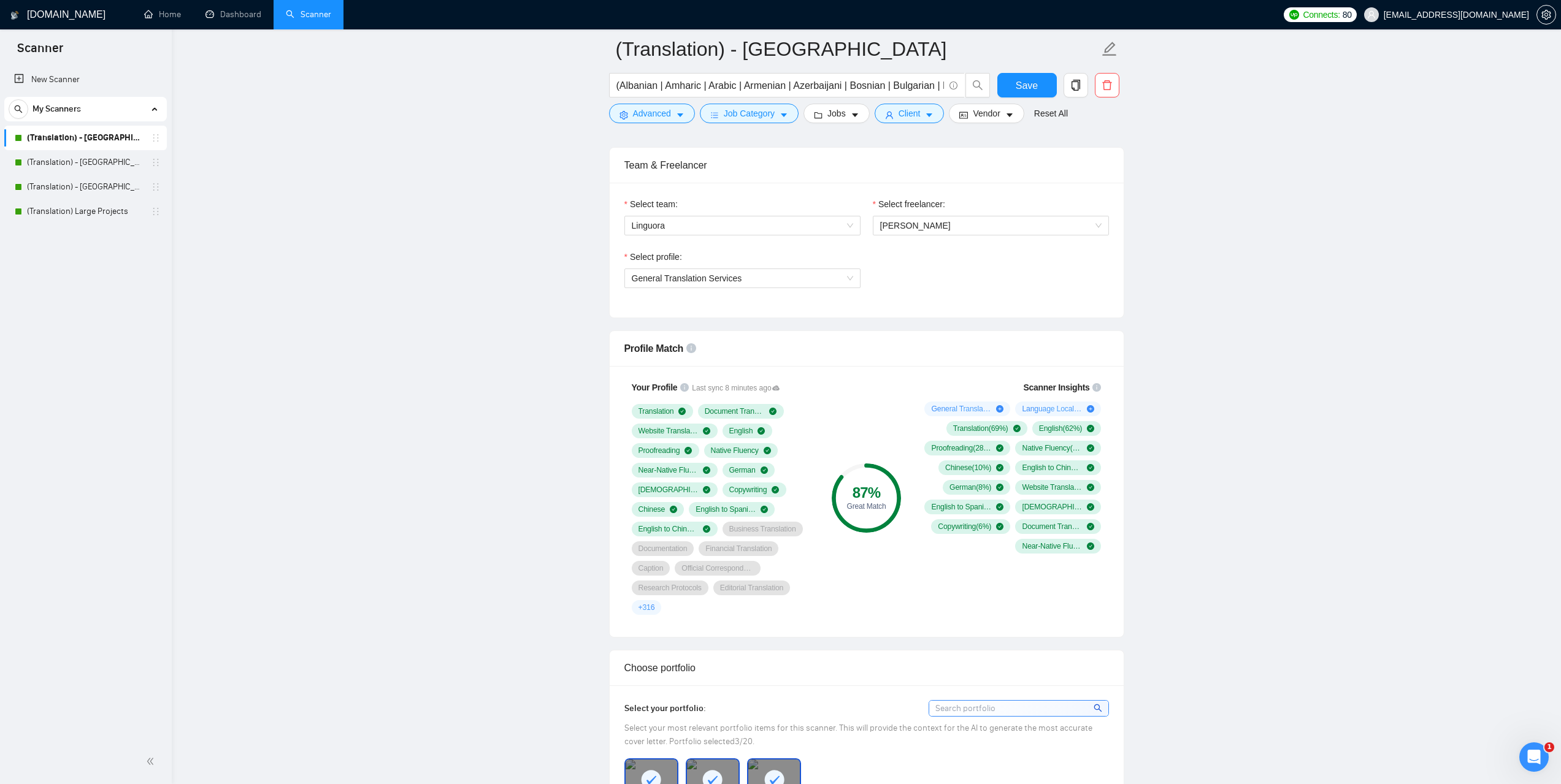
scroll to position [613, 0]
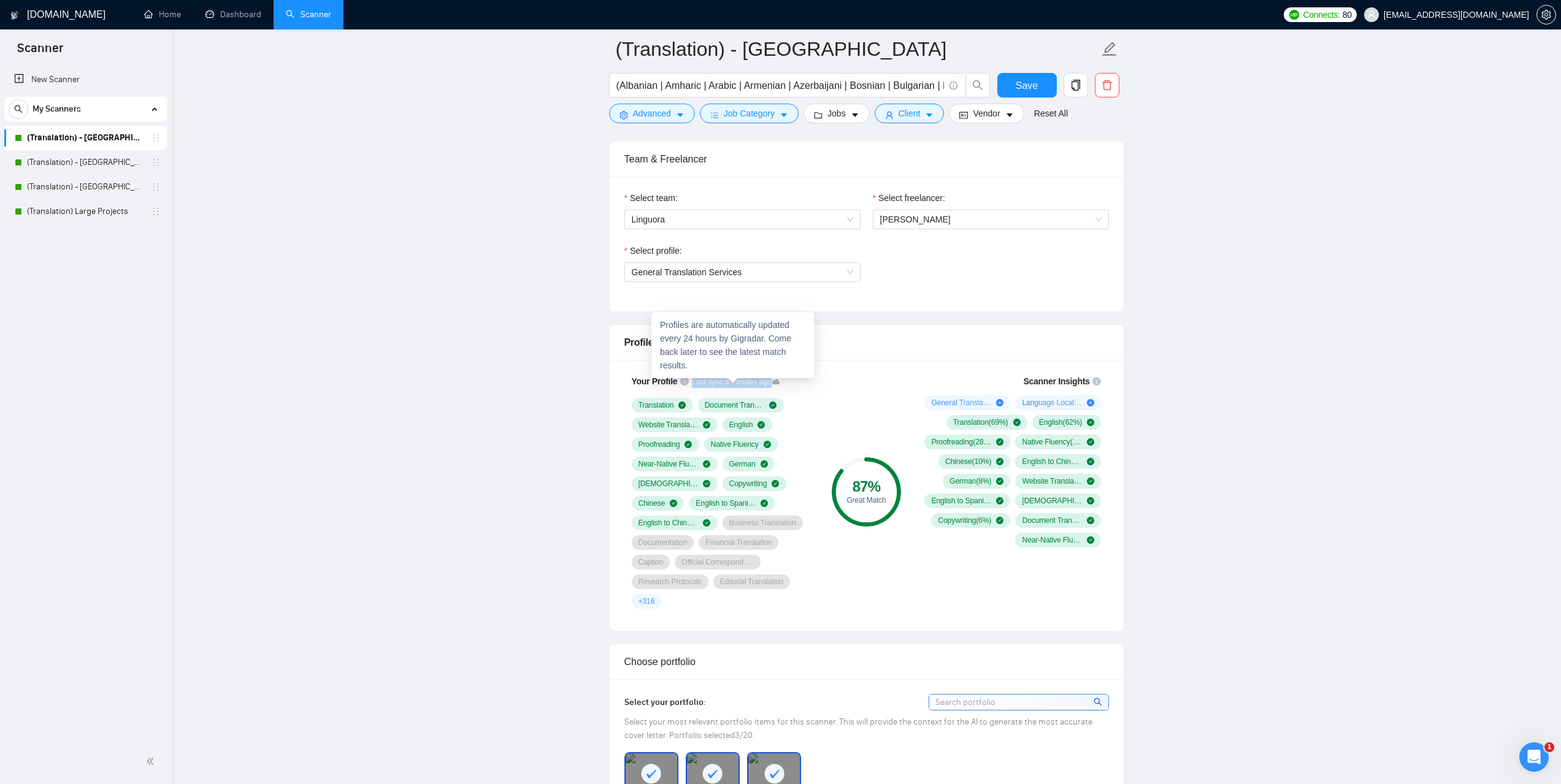
drag, startPoint x: 765, startPoint y: 381, endPoint x: 689, endPoint y: 385, distance: 76.1
click at [691, 385] on span "Last sync 8 minutes ago" at bounding box center [735, 382] width 88 height 11
click at [232, 9] on link "Dashboard" at bounding box center [233, 14] width 56 height 11
